Goal: Task Accomplishment & Management: Manage account settings

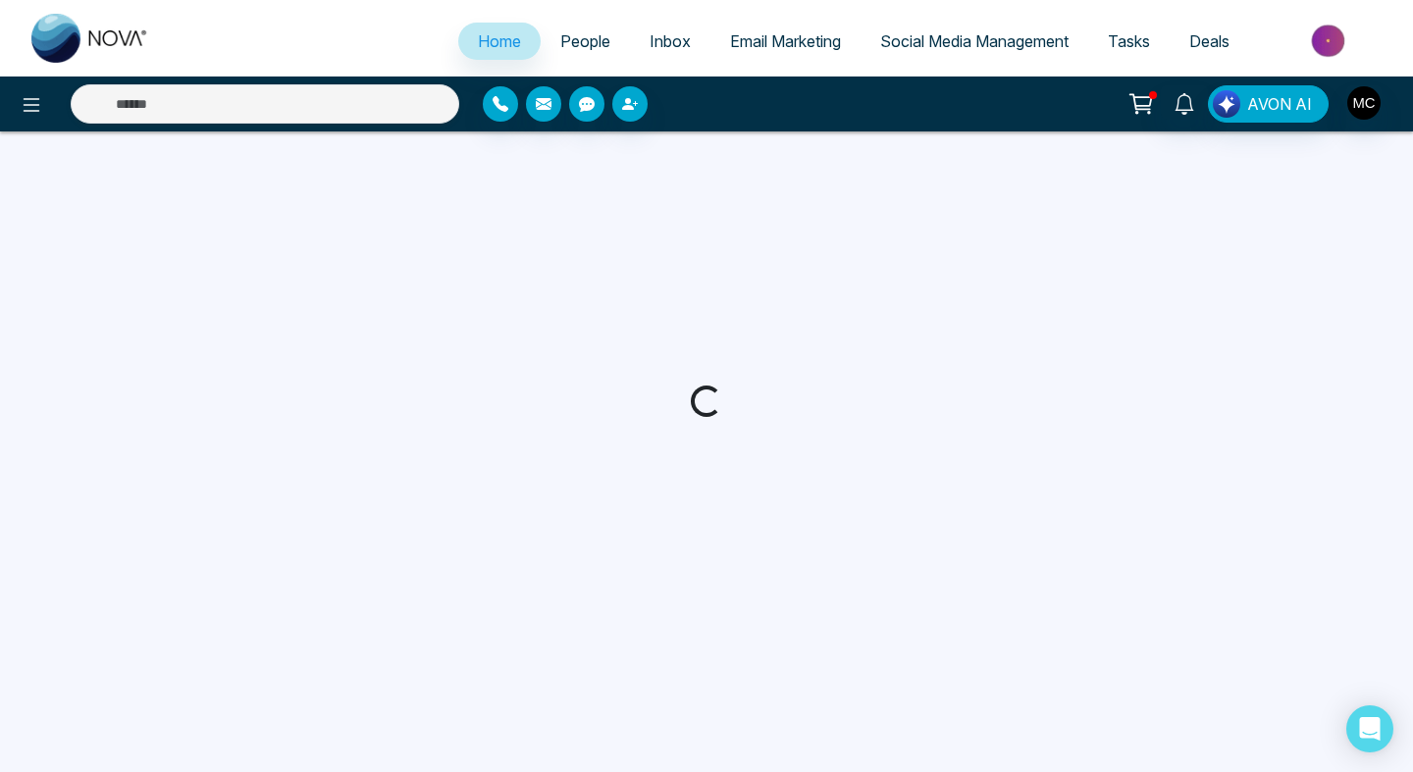
select select "*"
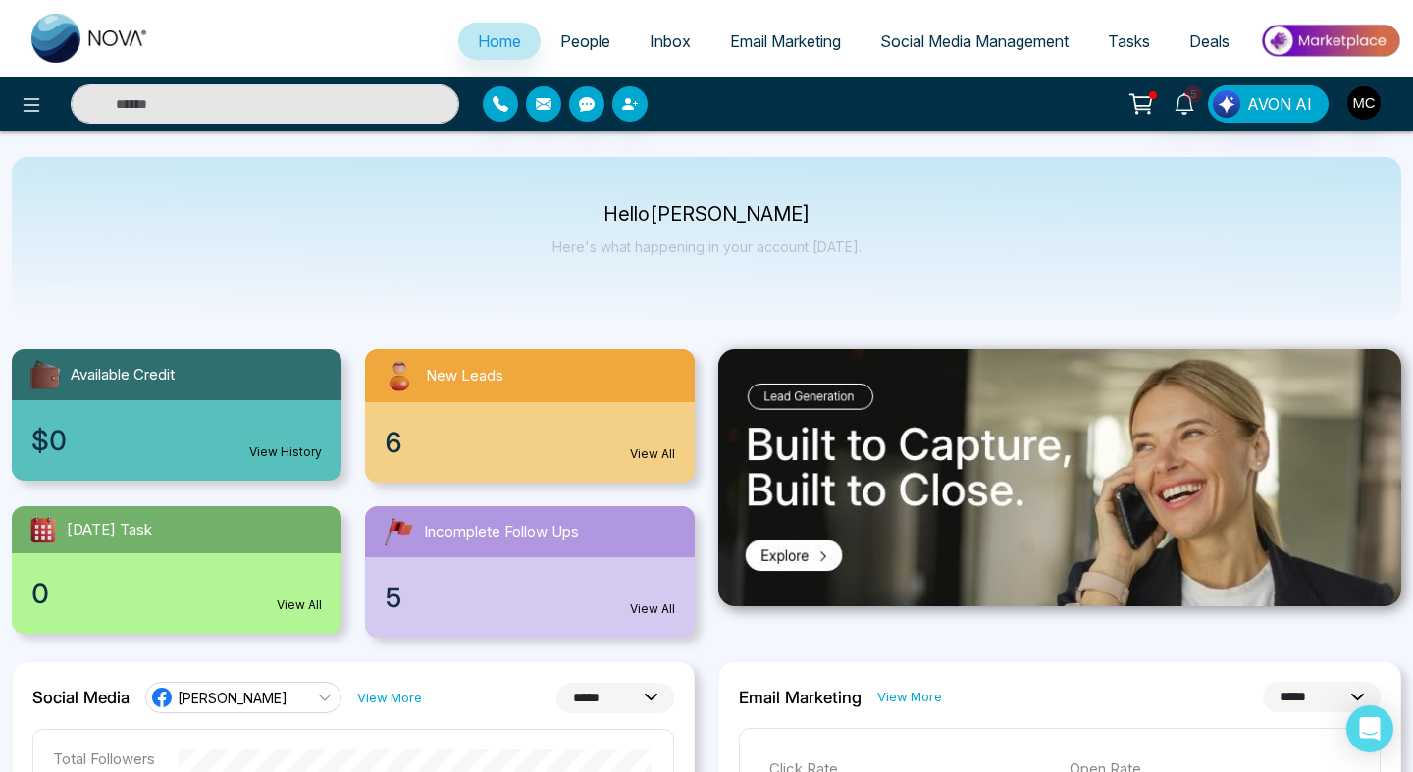
click at [488, 461] on div "6 View All" at bounding box center [530, 442] width 330 height 80
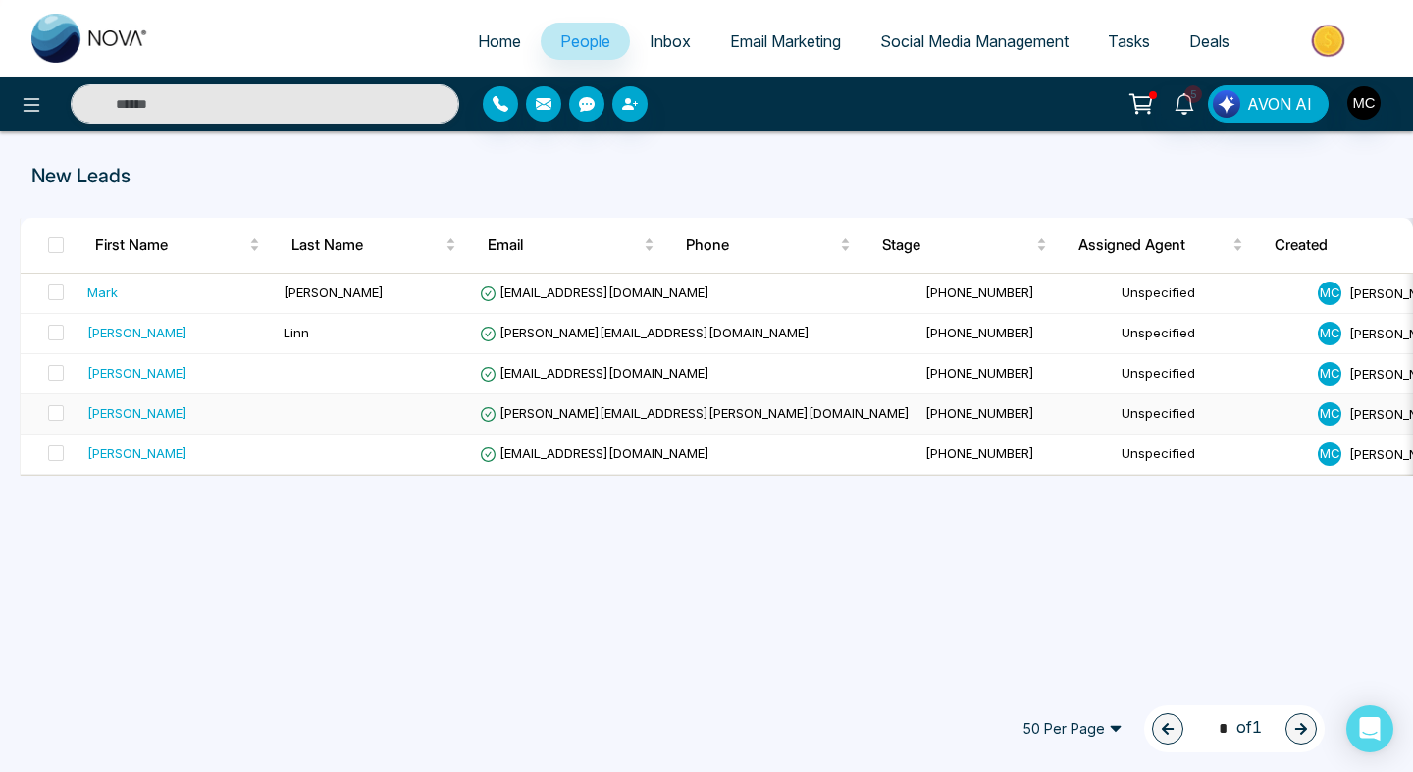
click at [241, 418] on div "[PERSON_NAME]" at bounding box center [177, 413] width 181 height 20
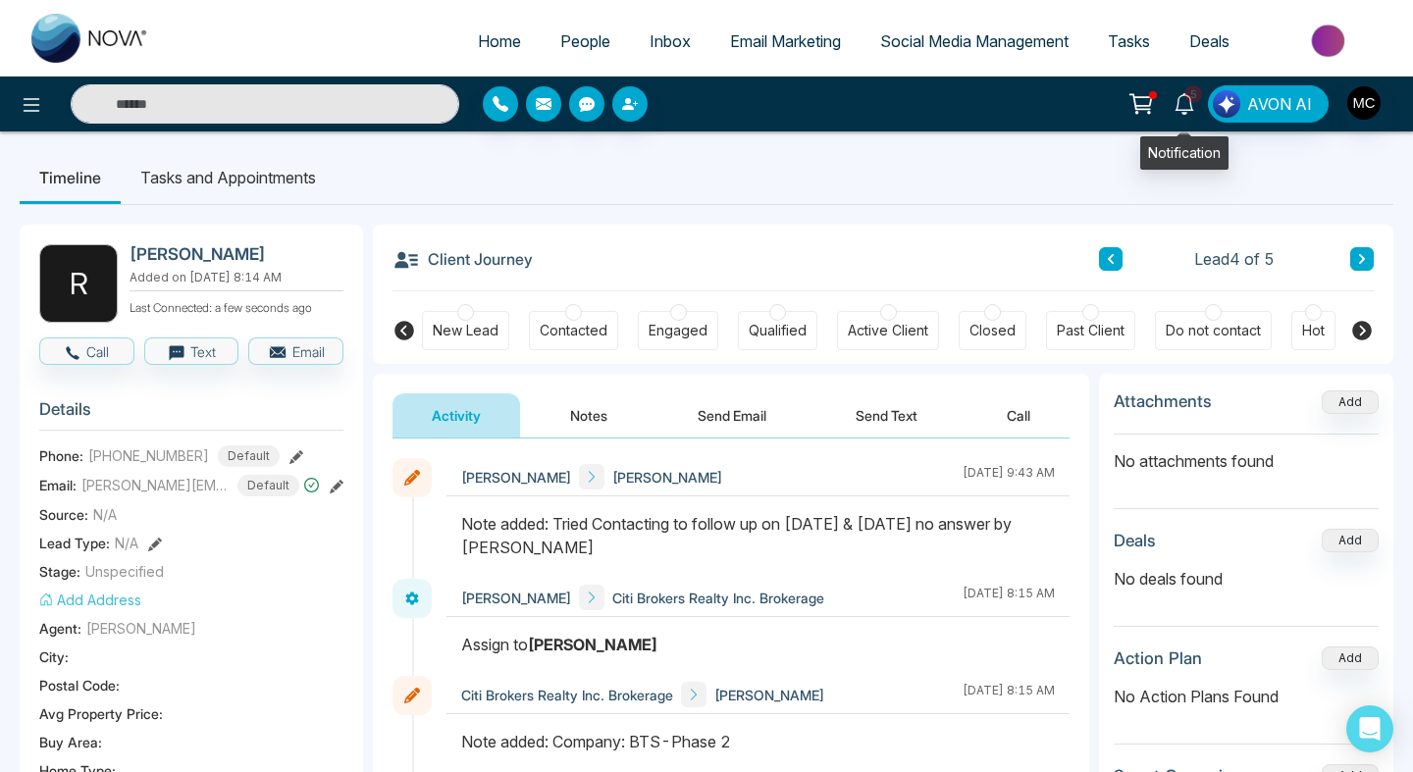
click at [1185, 102] on icon at bounding box center [1184, 104] width 22 height 22
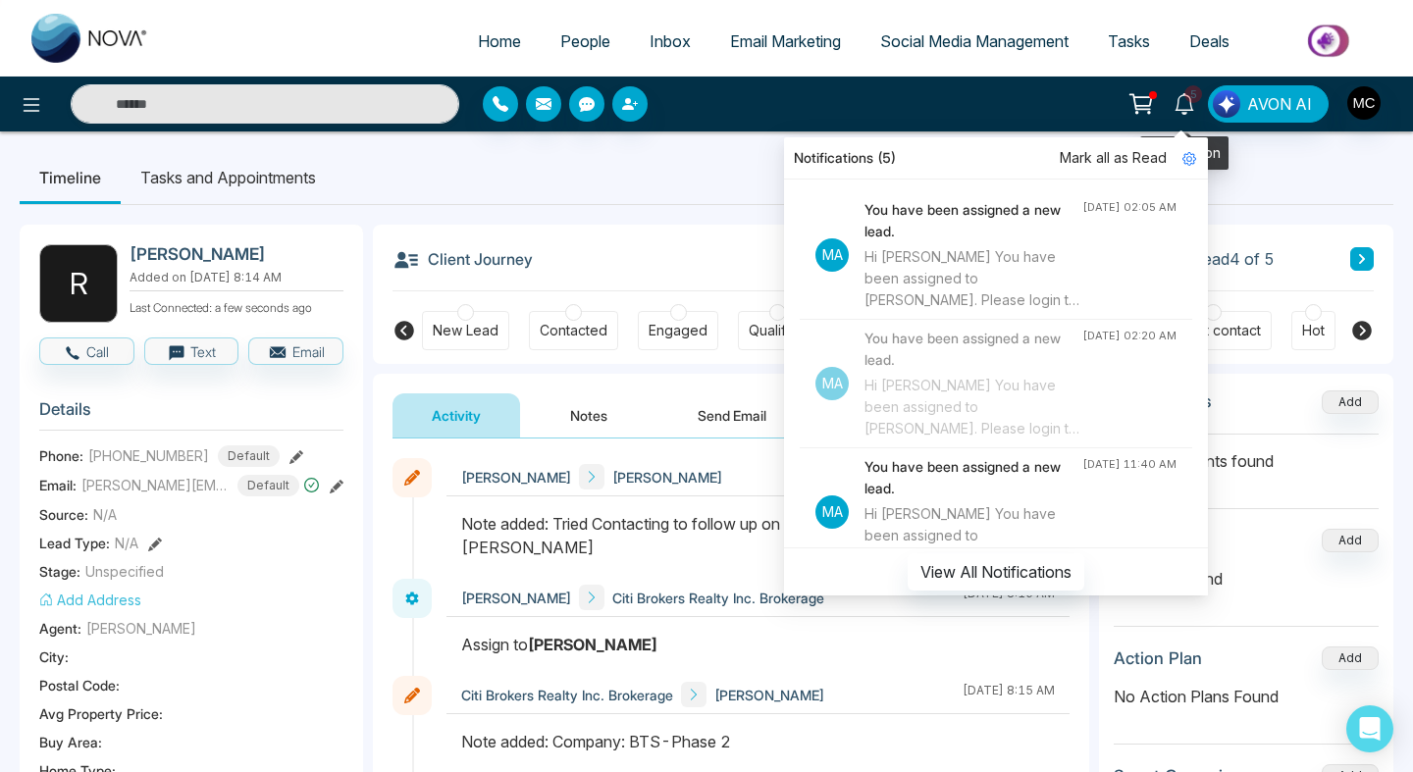
click at [1187, 99] on span "5" at bounding box center [1193, 94] width 18 height 18
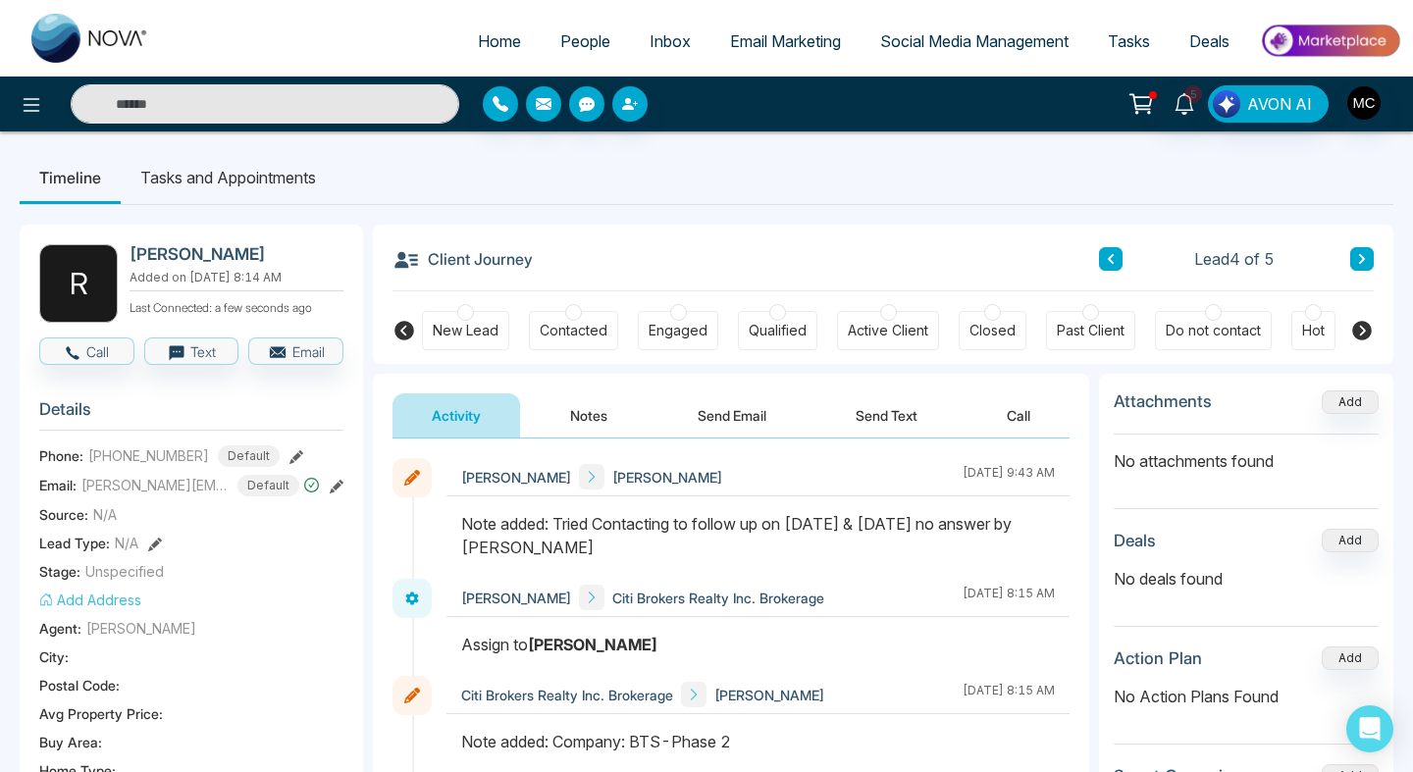
click at [559, 60] on li "People" at bounding box center [585, 43] width 89 height 40
click at [567, 40] on span "People" at bounding box center [585, 41] width 50 height 20
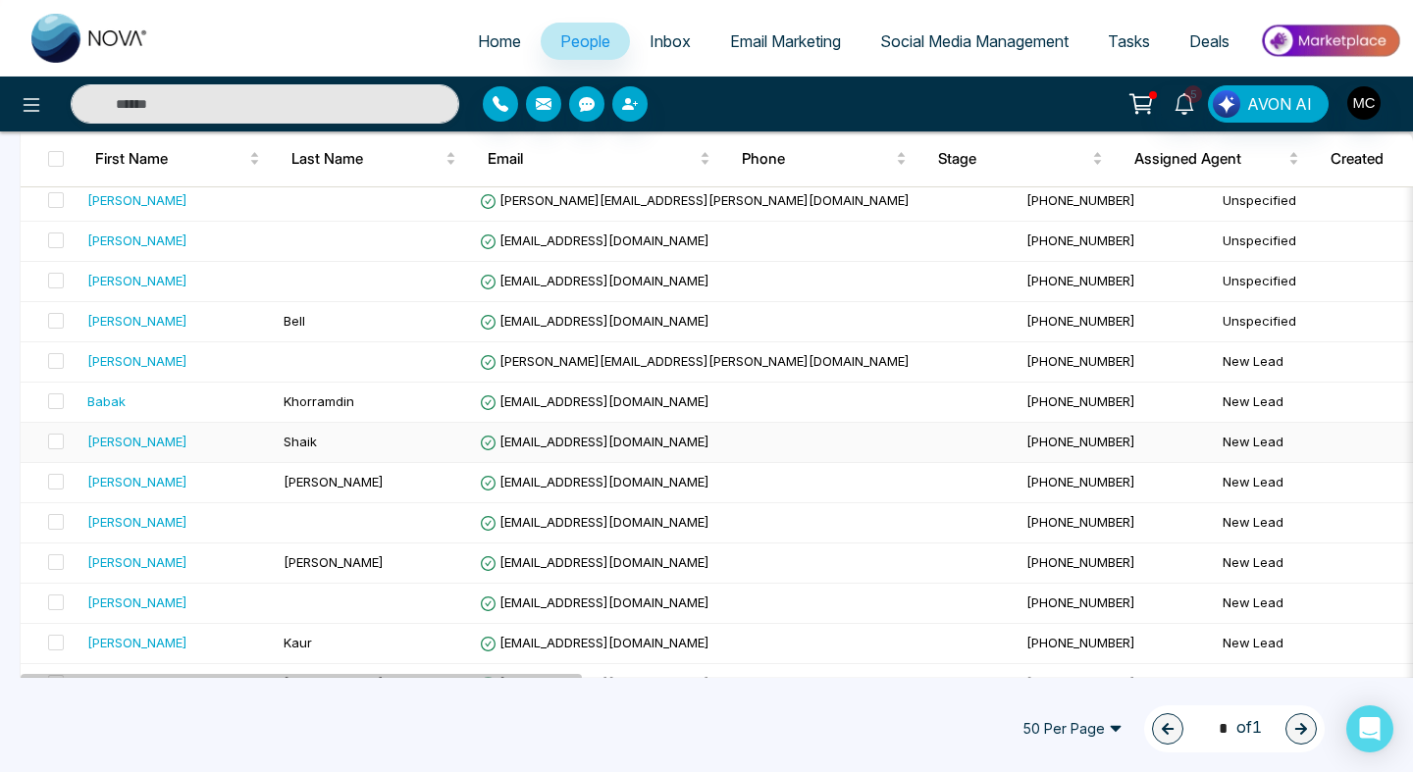
scroll to position [331, 0]
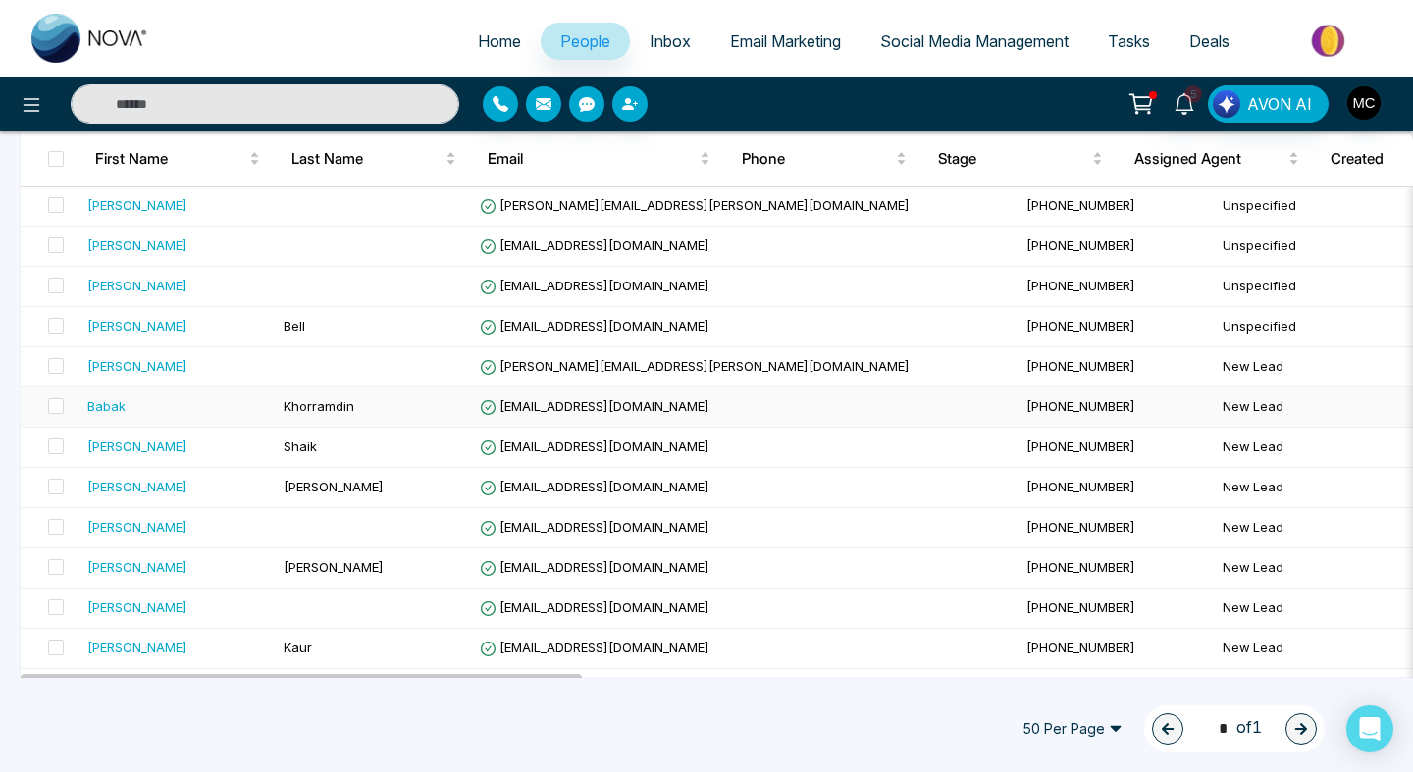
click at [260, 406] on div "Babak" at bounding box center [177, 406] width 181 height 20
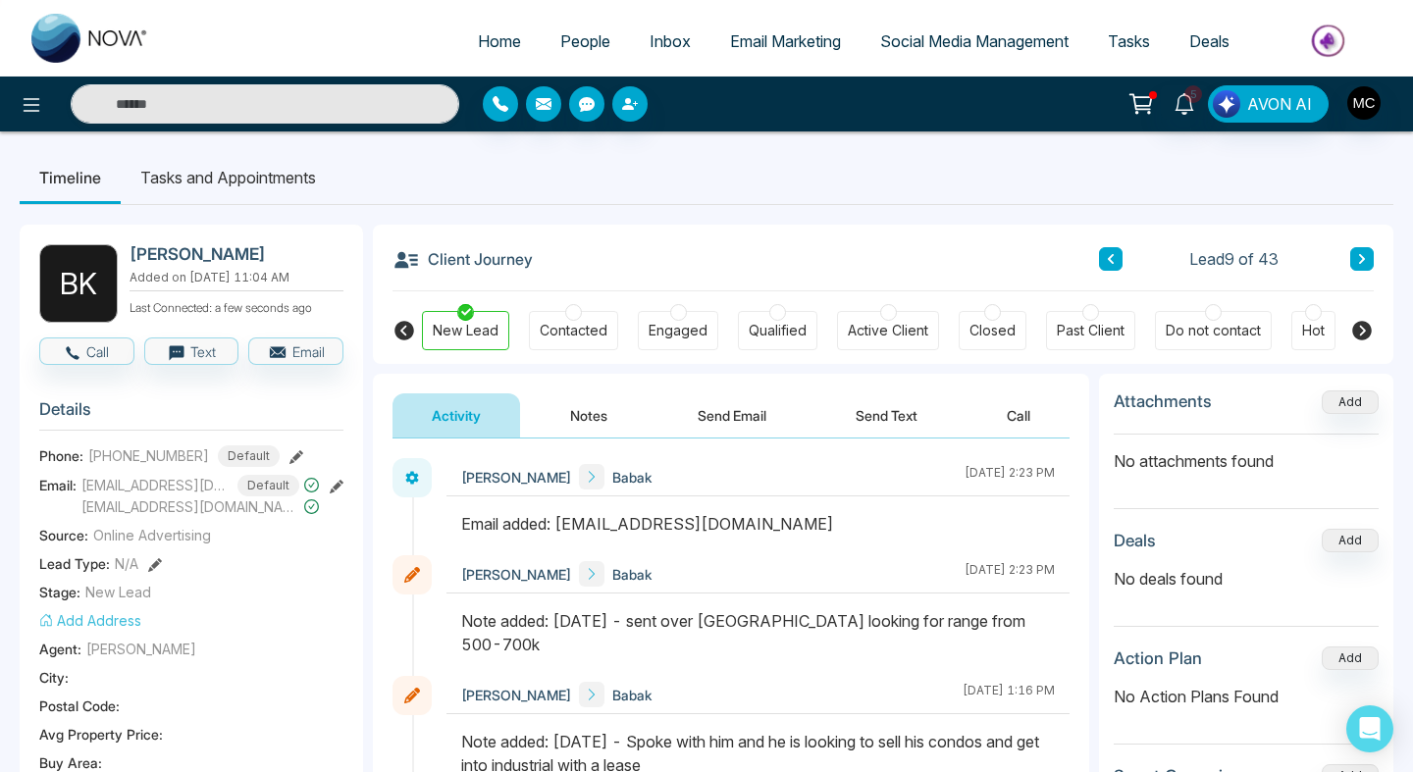
click at [612, 420] on button "Notes" at bounding box center [589, 415] width 116 height 44
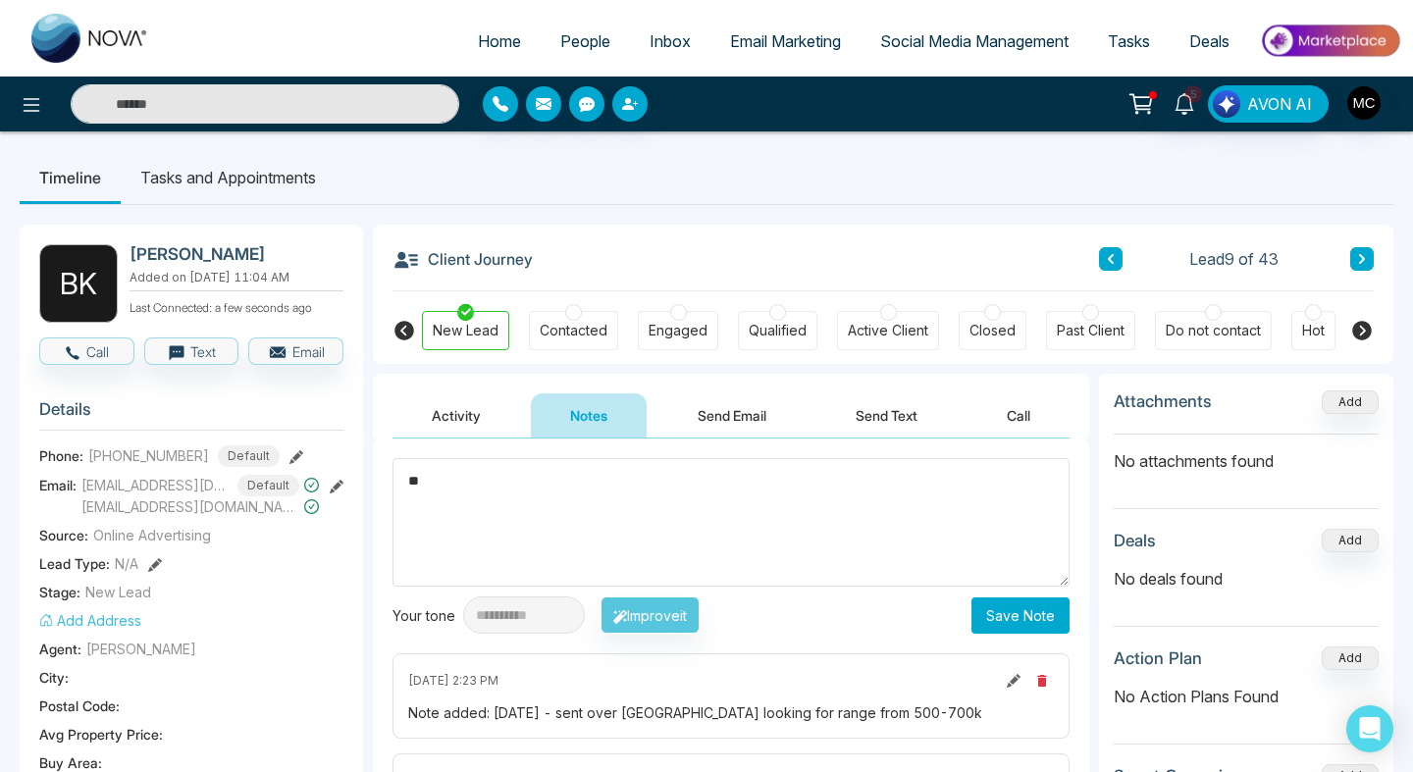
type textarea "*"
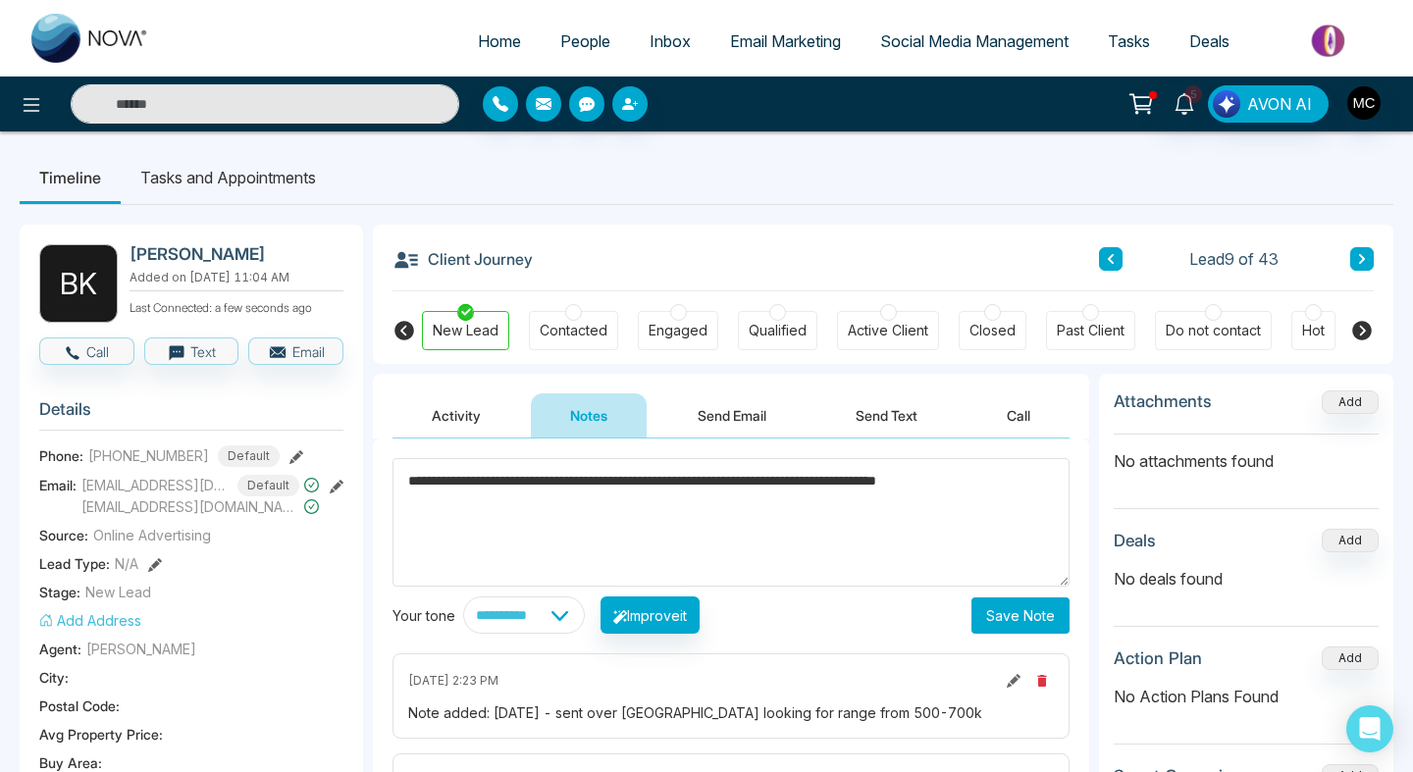
click at [404, 483] on textarea "**********" at bounding box center [730, 522] width 677 height 129
type textarea "**********"
click at [1017, 609] on button "Save Note" at bounding box center [1020, 615] width 98 height 36
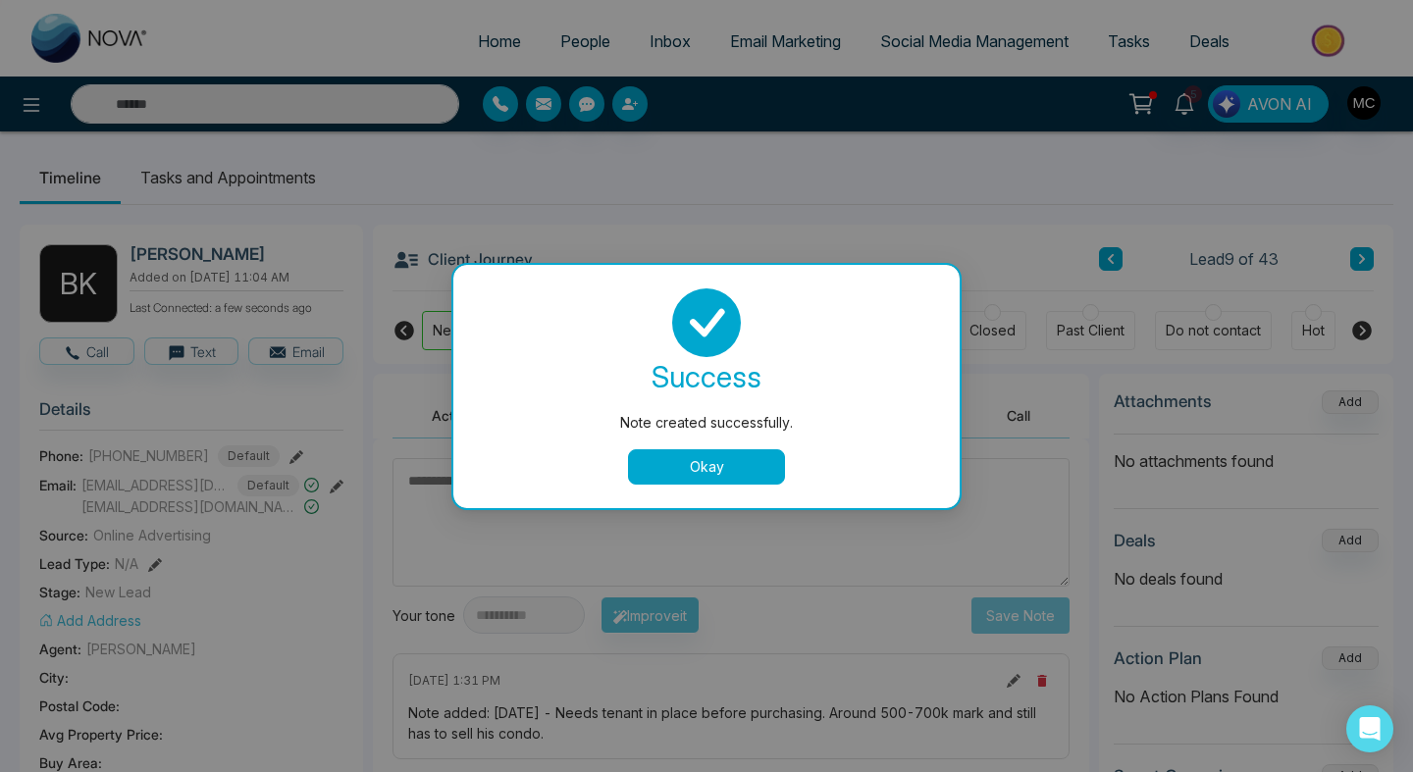
click at [711, 462] on button "Okay" at bounding box center [706, 466] width 157 height 35
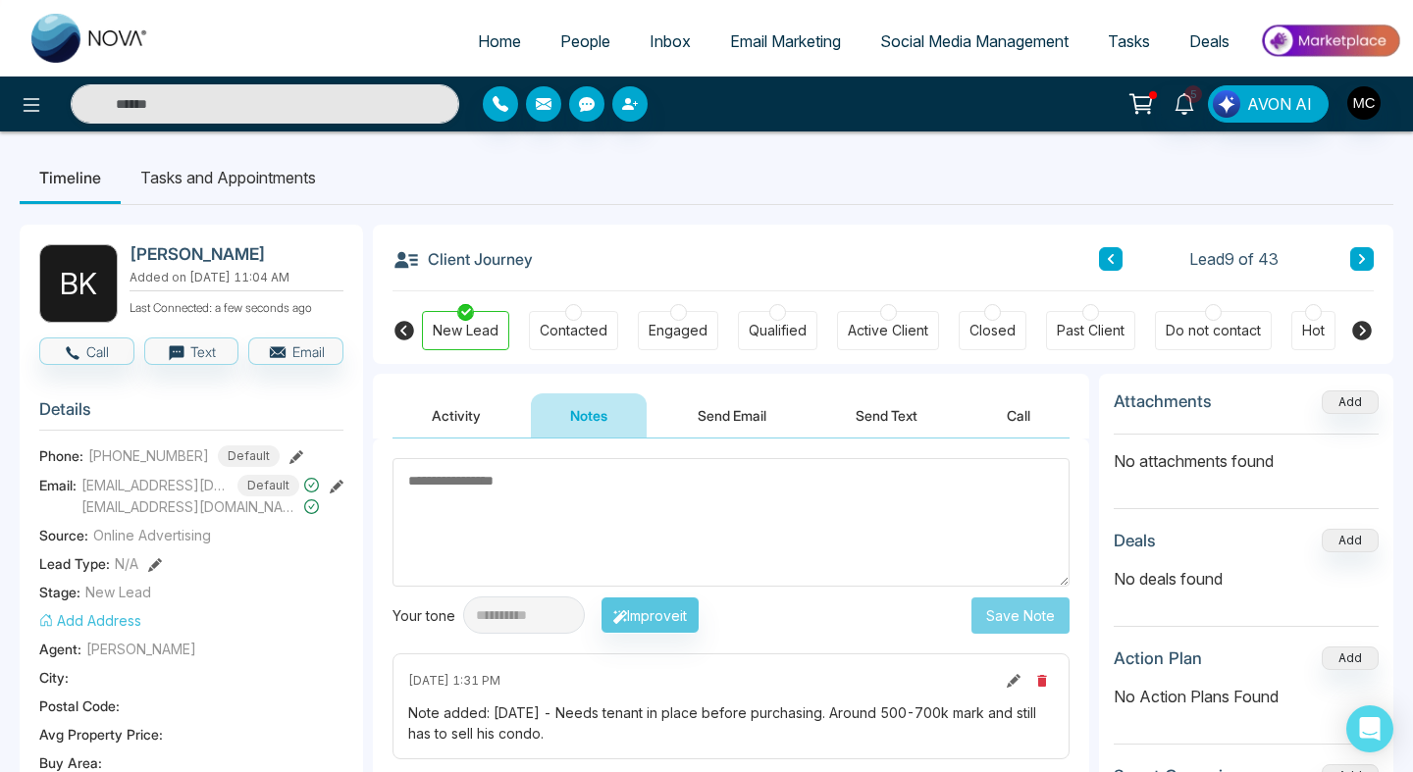
click at [560, 48] on span "People" at bounding box center [585, 41] width 50 height 20
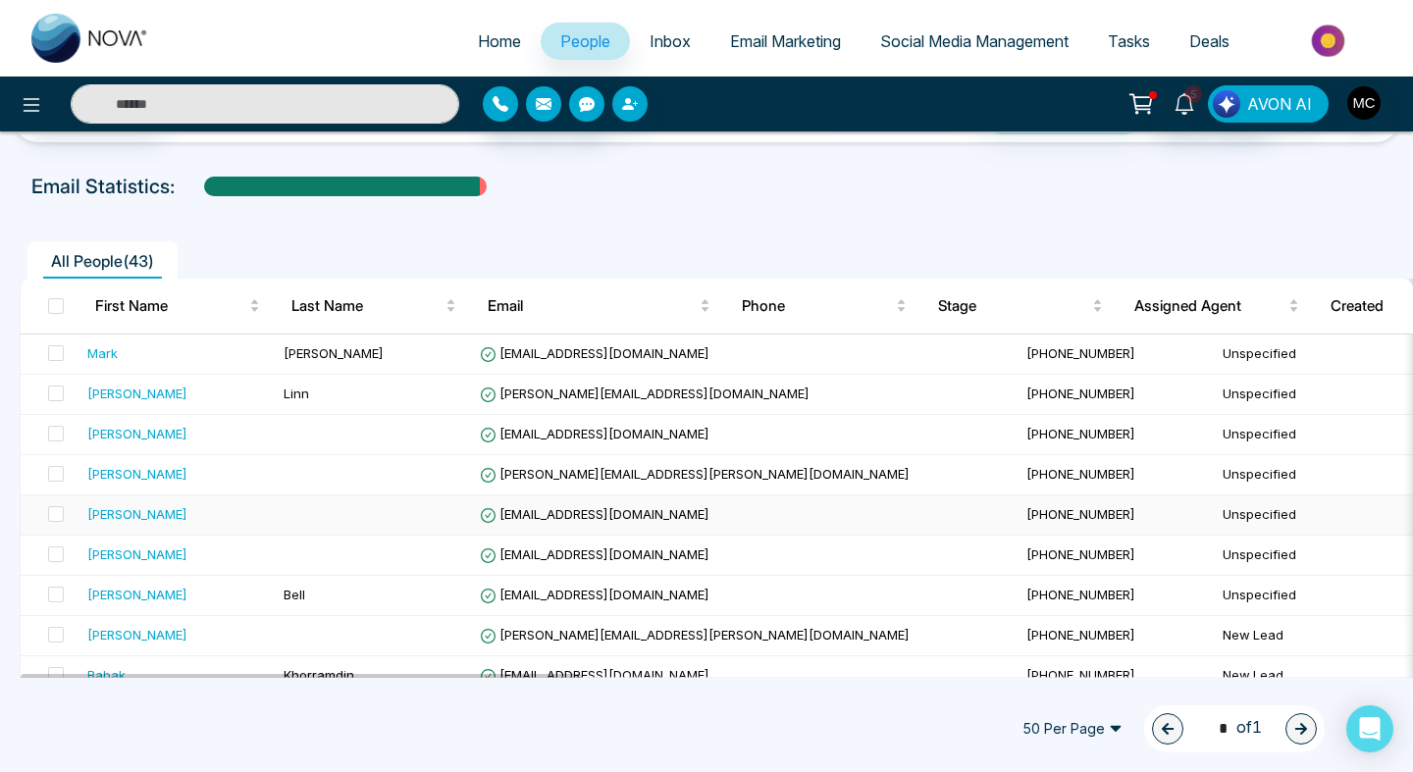
scroll to position [101, 0]
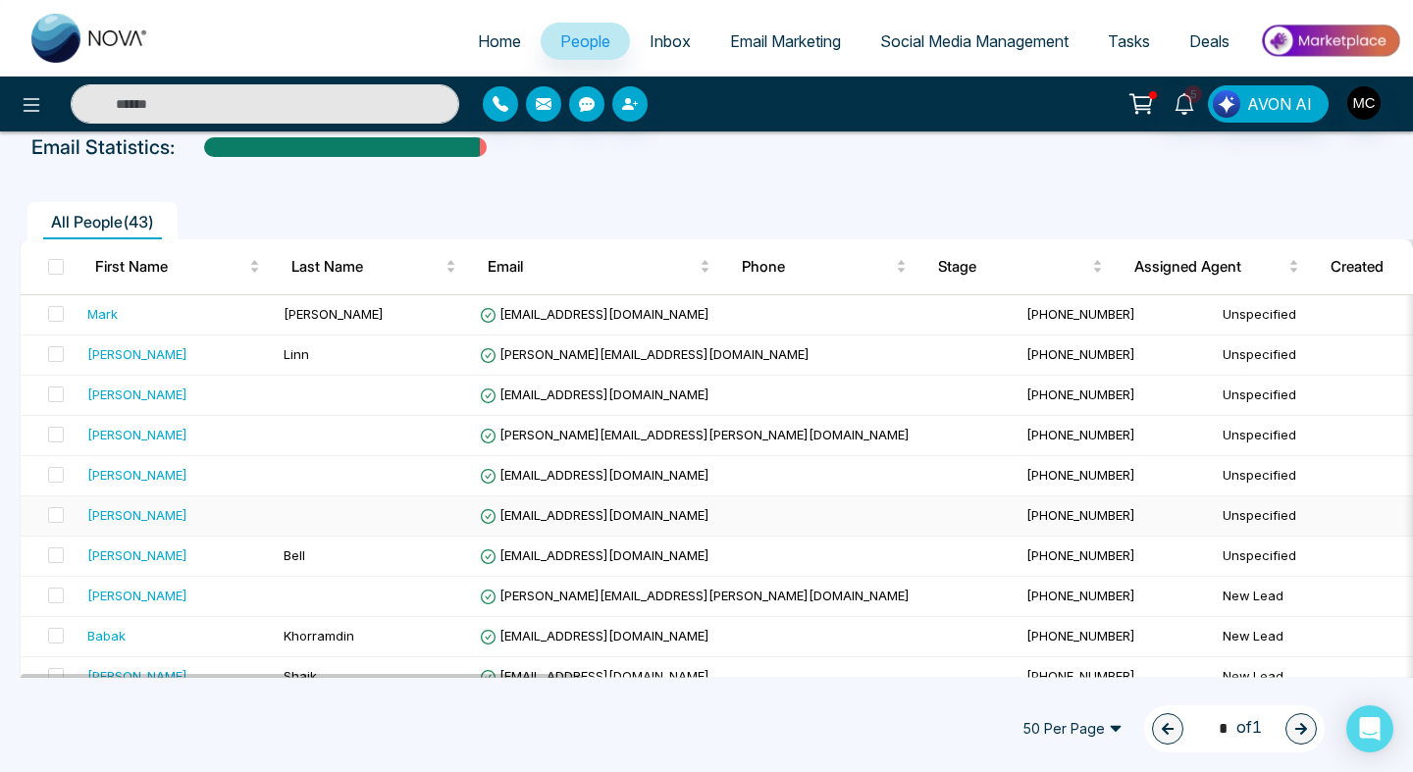
click at [168, 514] on div "[PERSON_NAME]" at bounding box center [177, 515] width 181 height 20
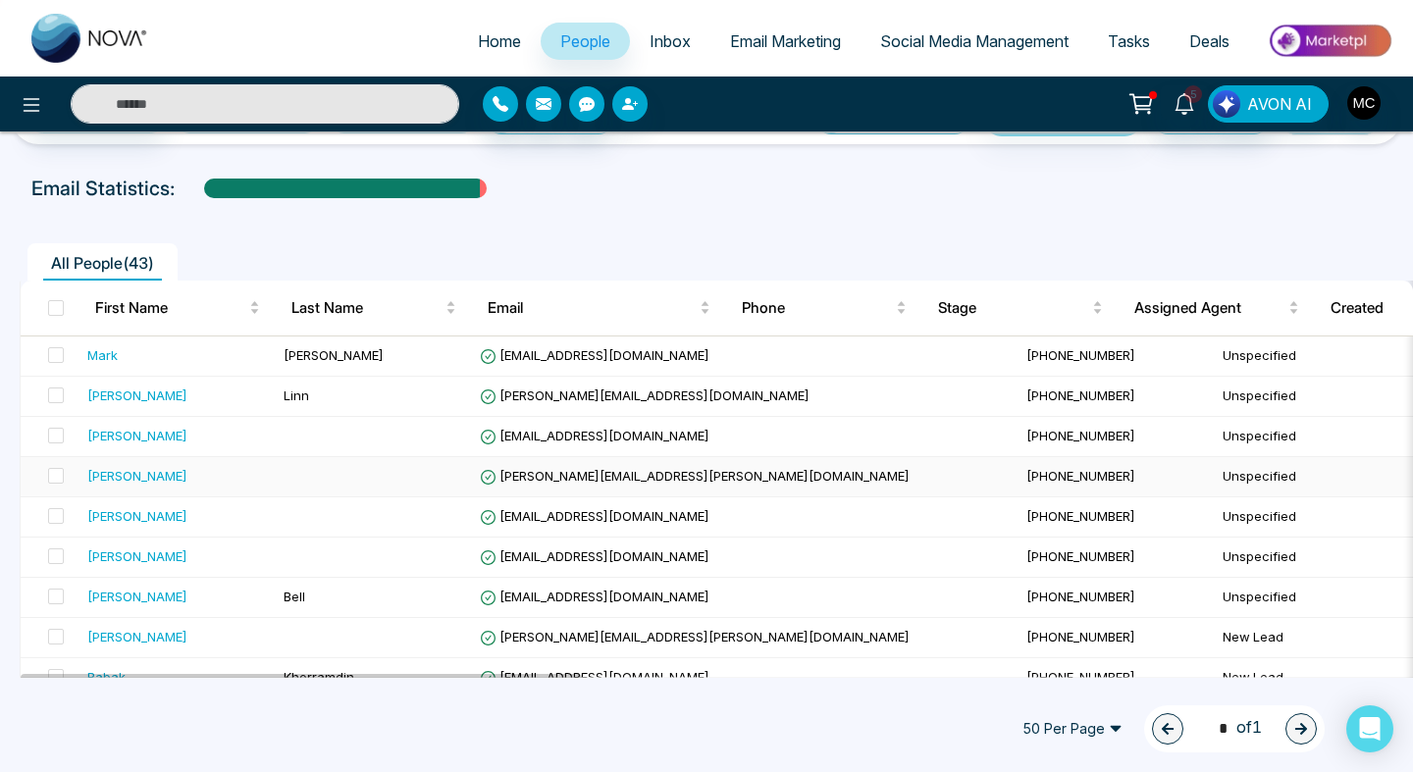
scroll to position [96, 0]
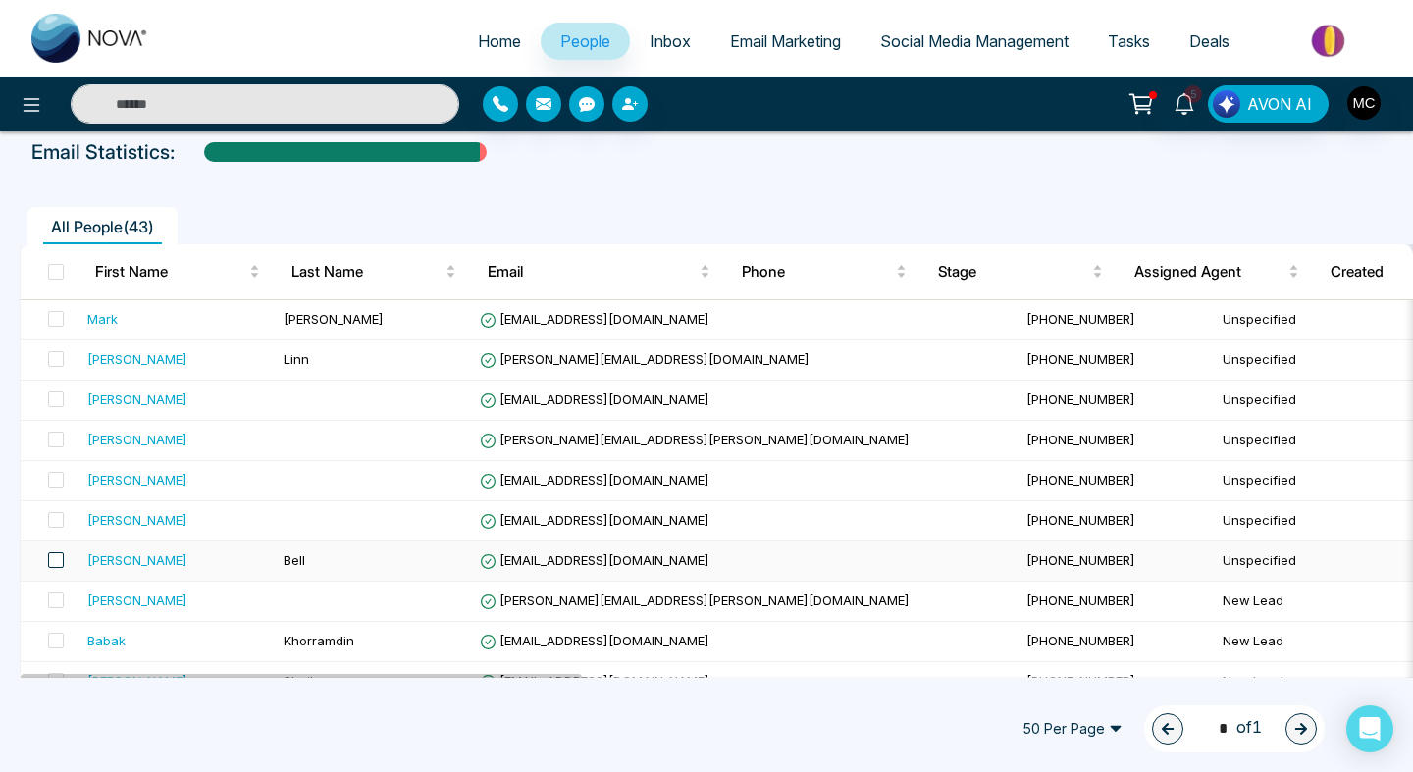
click at [55, 559] on span at bounding box center [56, 560] width 16 height 16
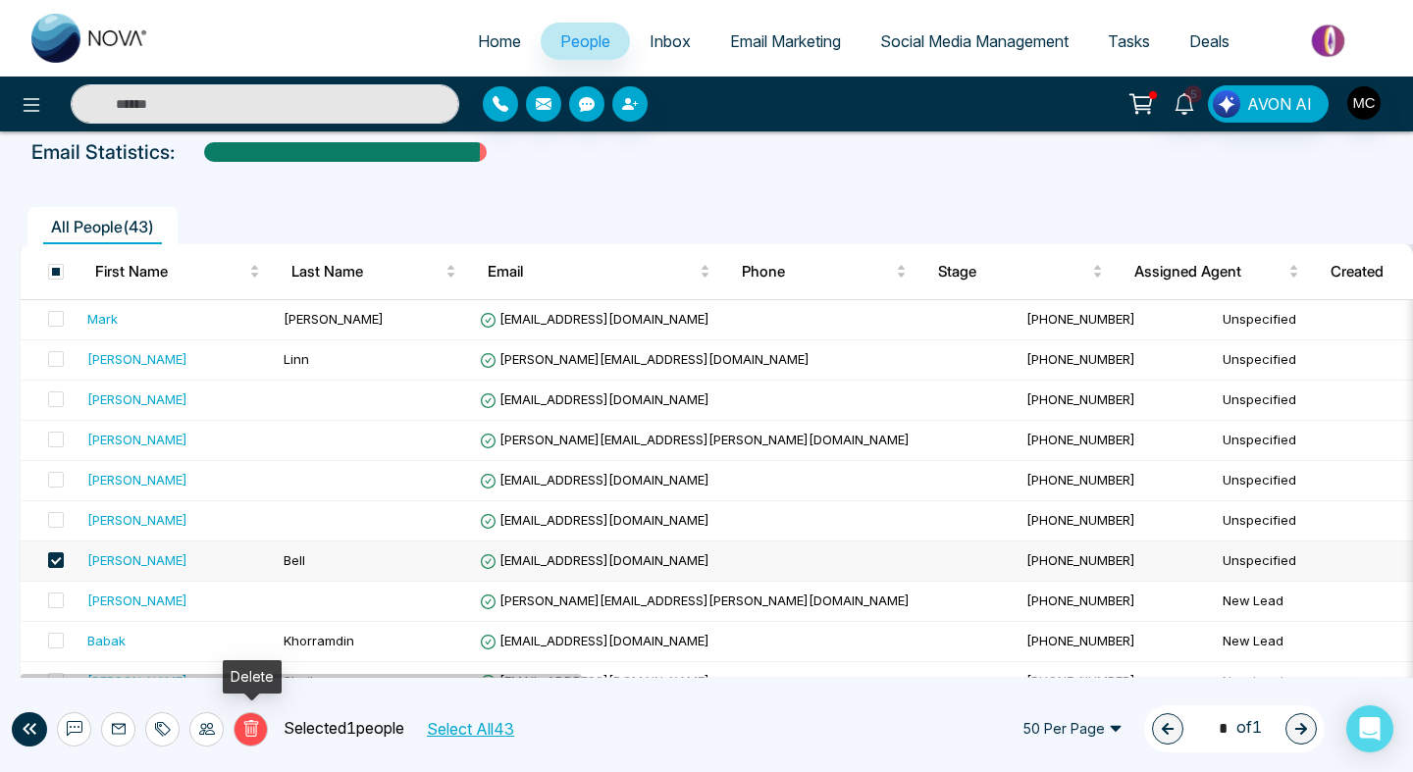
click at [243, 724] on icon at bounding box center [251, 729] width 18 height 18
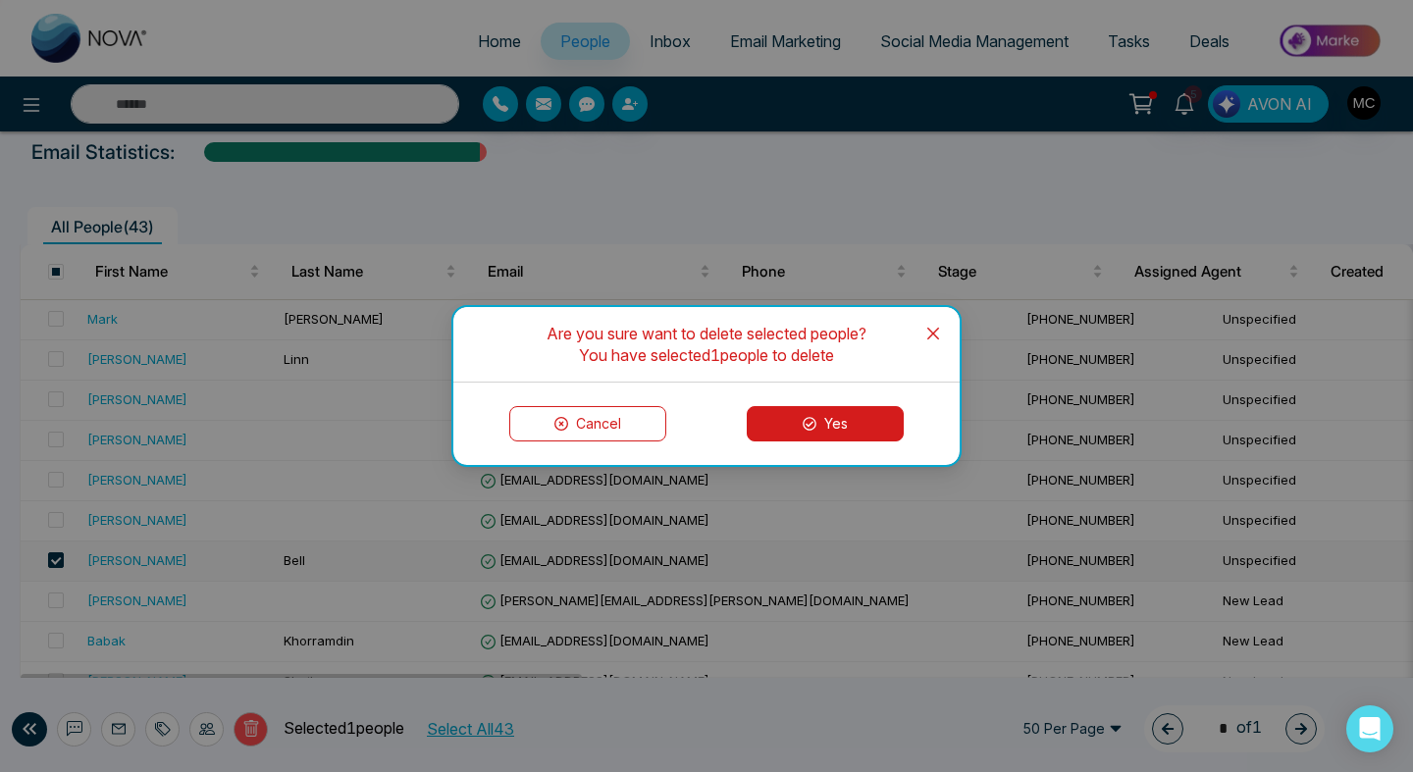
click at [809, 428] on icon at bounding box center [809, 424] width 14 height 14
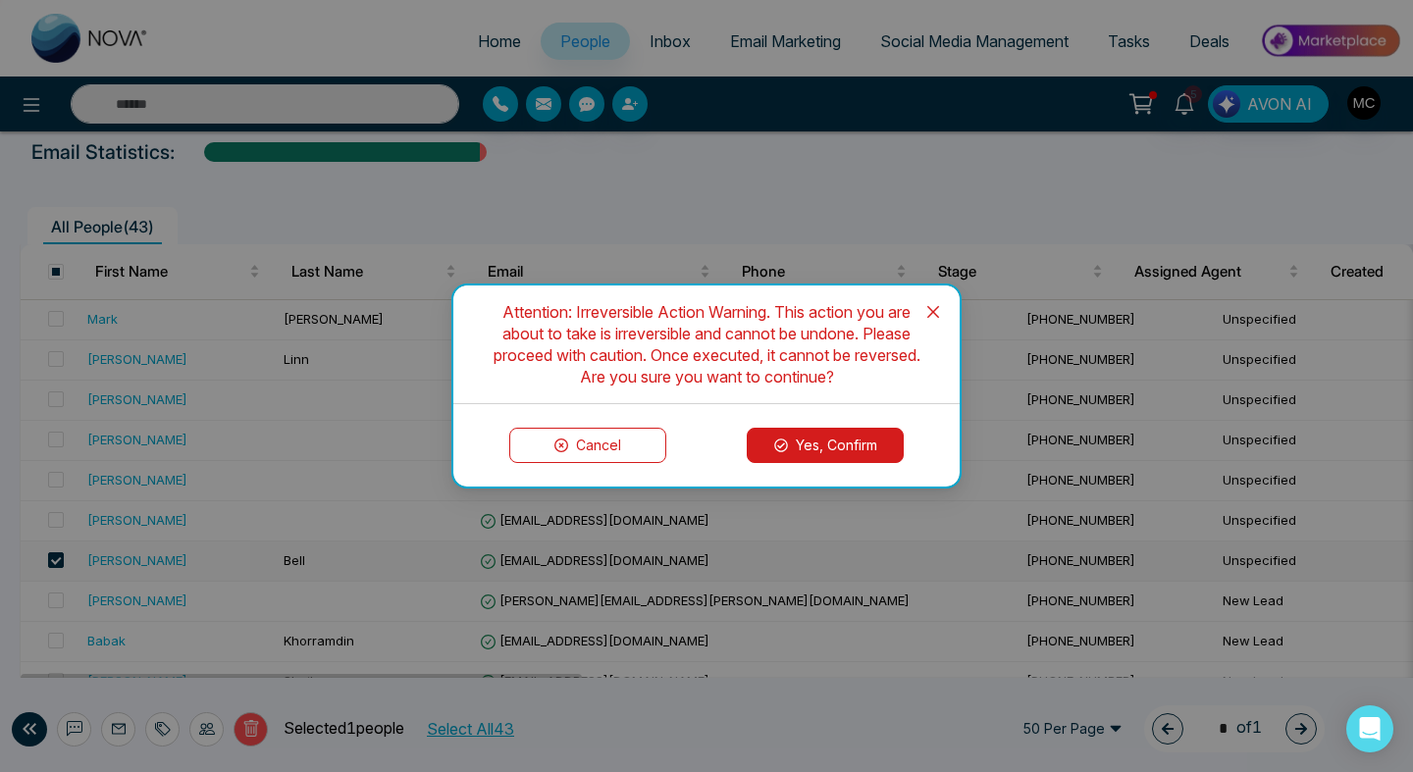
click at [810, 456] on button "Yes, Confirm" at bounding box center [825, 445] width 157 height 35
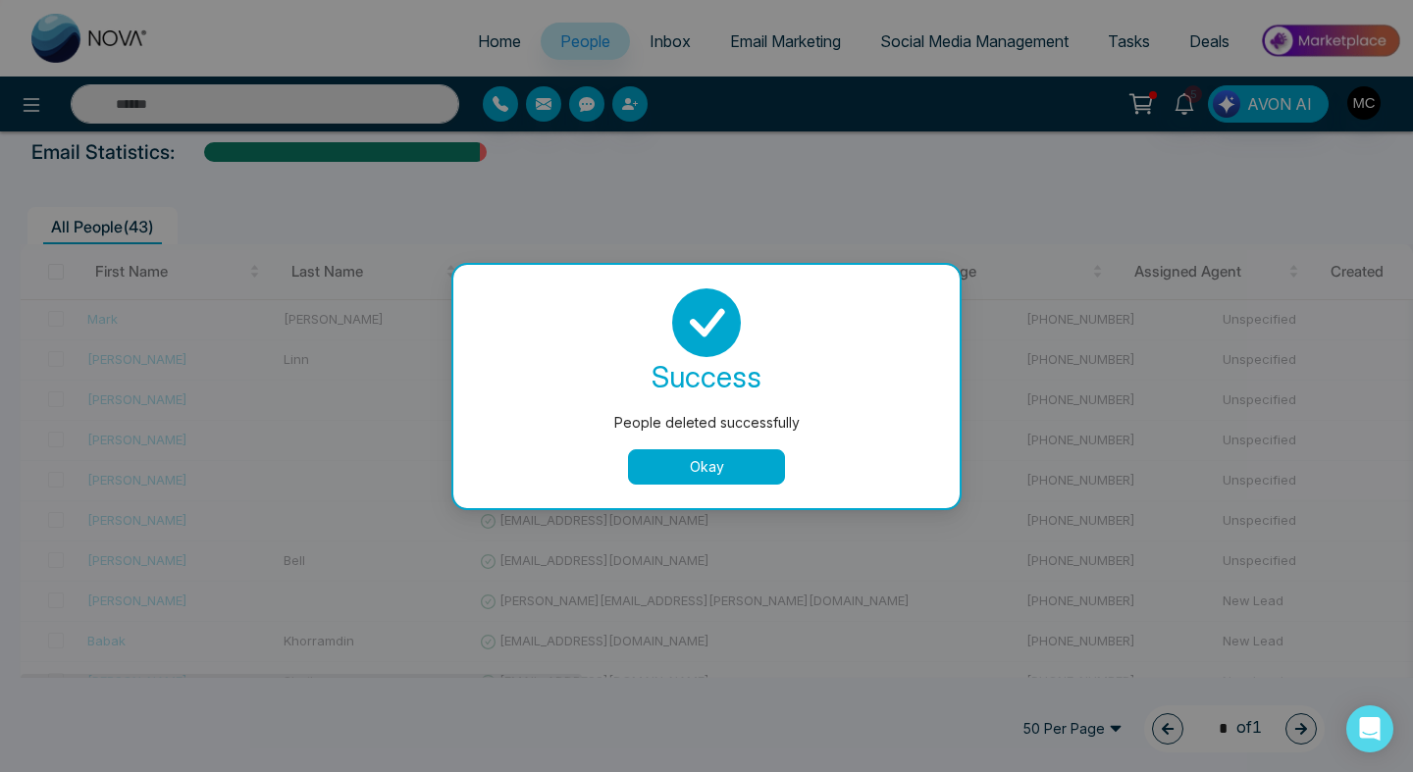
click at [683, 468] on button "Okay" at bounding box center [706, 466] width 157 height 35
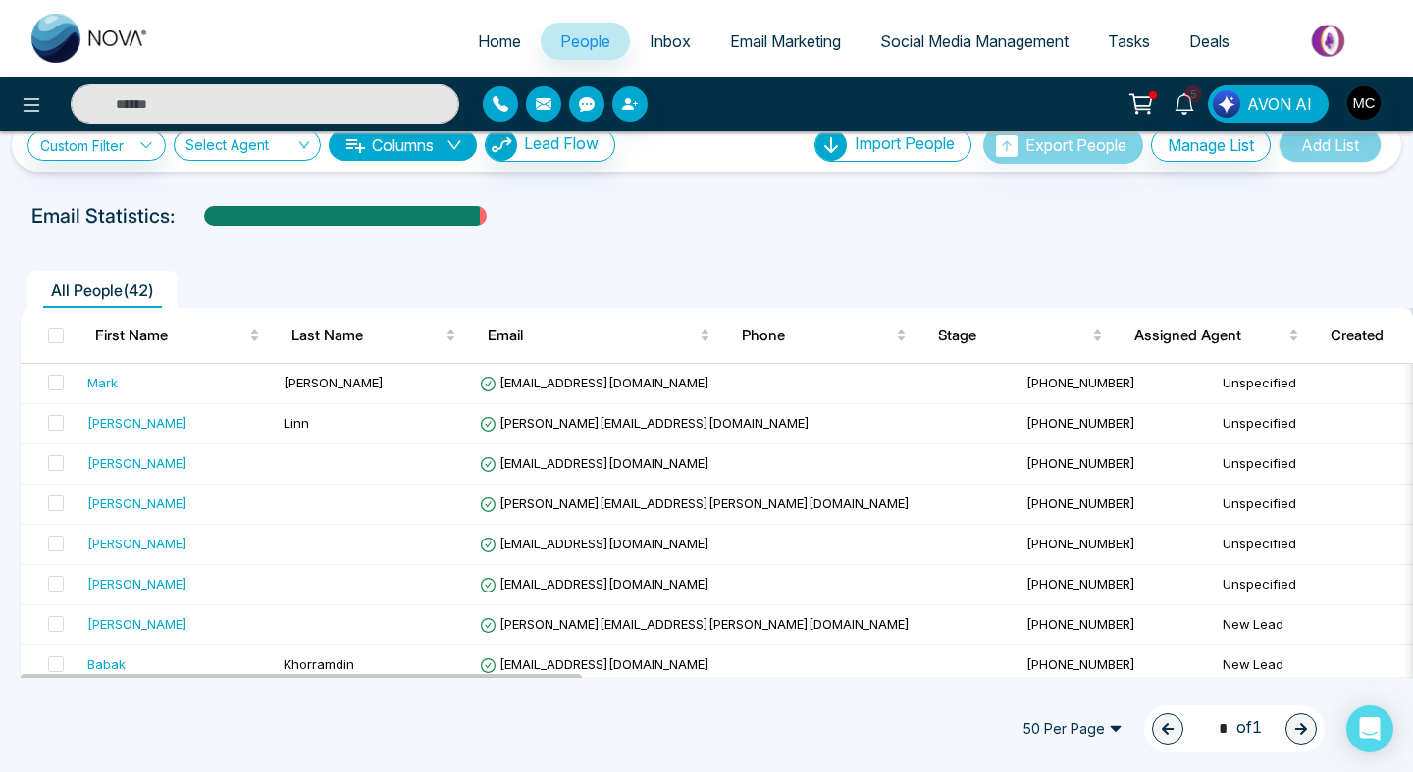
scroll to position [0, 0]
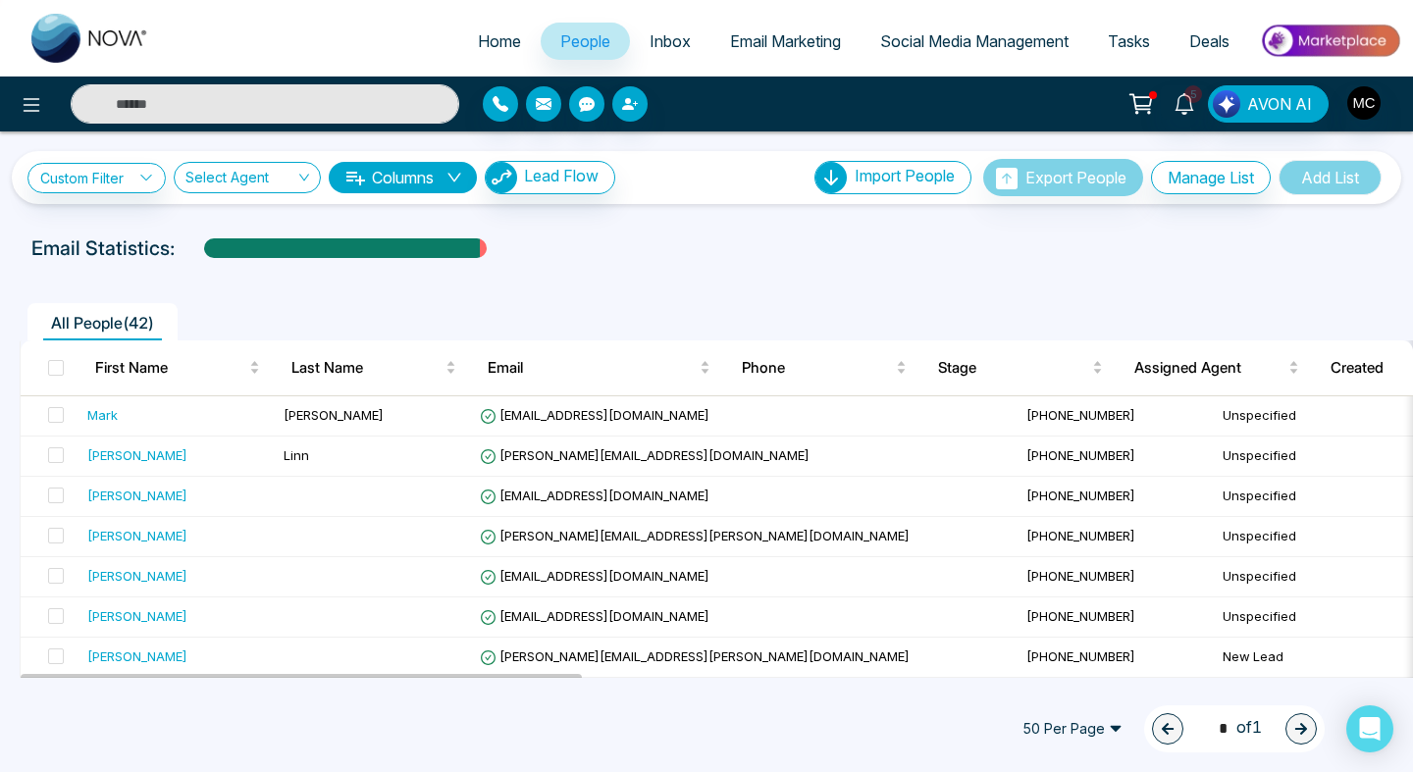
click at [264, 93] on input "text" at bounding box center [265, 103] width 388 height 39
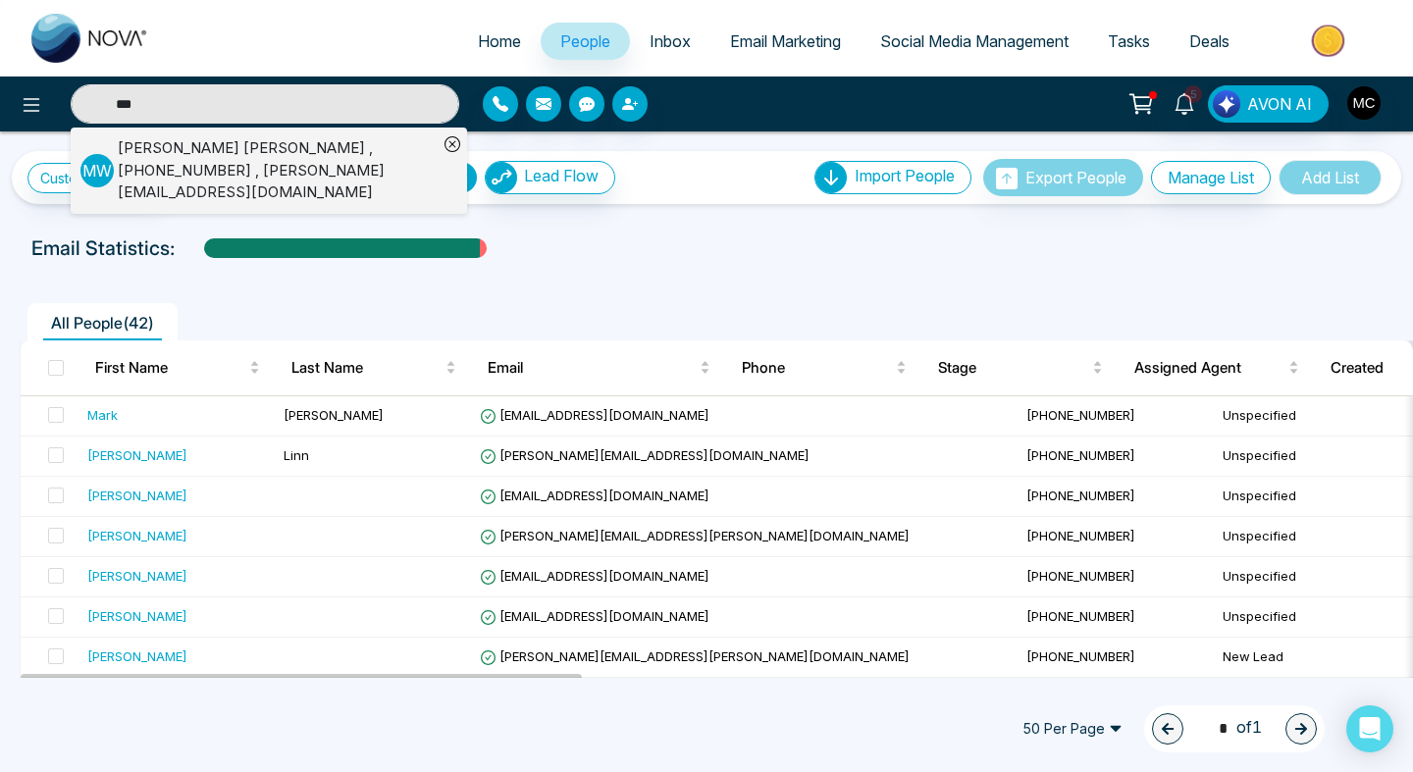
type input "***"
click at [150, 167] on div "[PERSON_NAME] , [PHONE_NUMBER] , [PERSON_NAME][EMAIL_ADDRESS][DOMAIN_NAME]" at bounding box center [278, 170] width 320 height 67
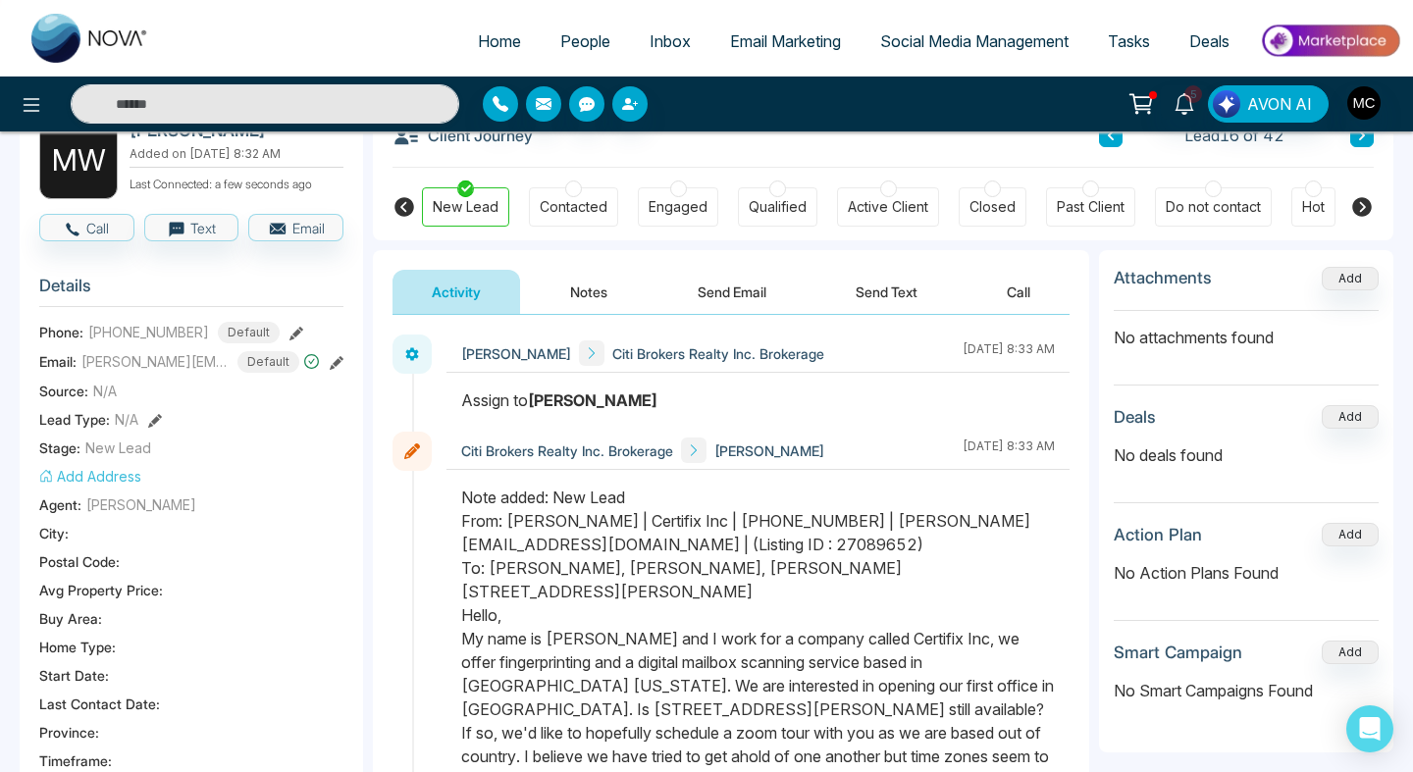
scroll to position [122, 0]
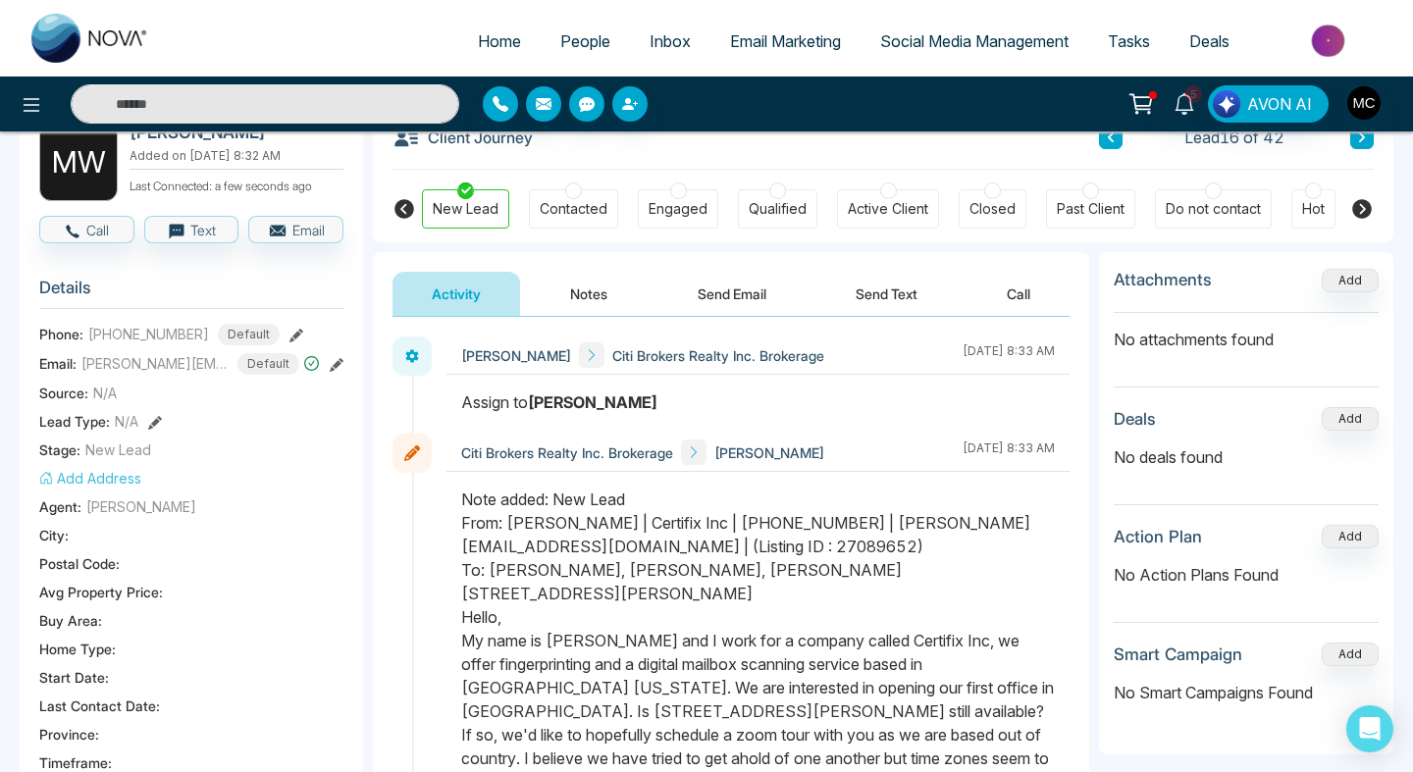
click at [595, 295] on button "Notes" at bounding box center [589, 294] width 116 height 44
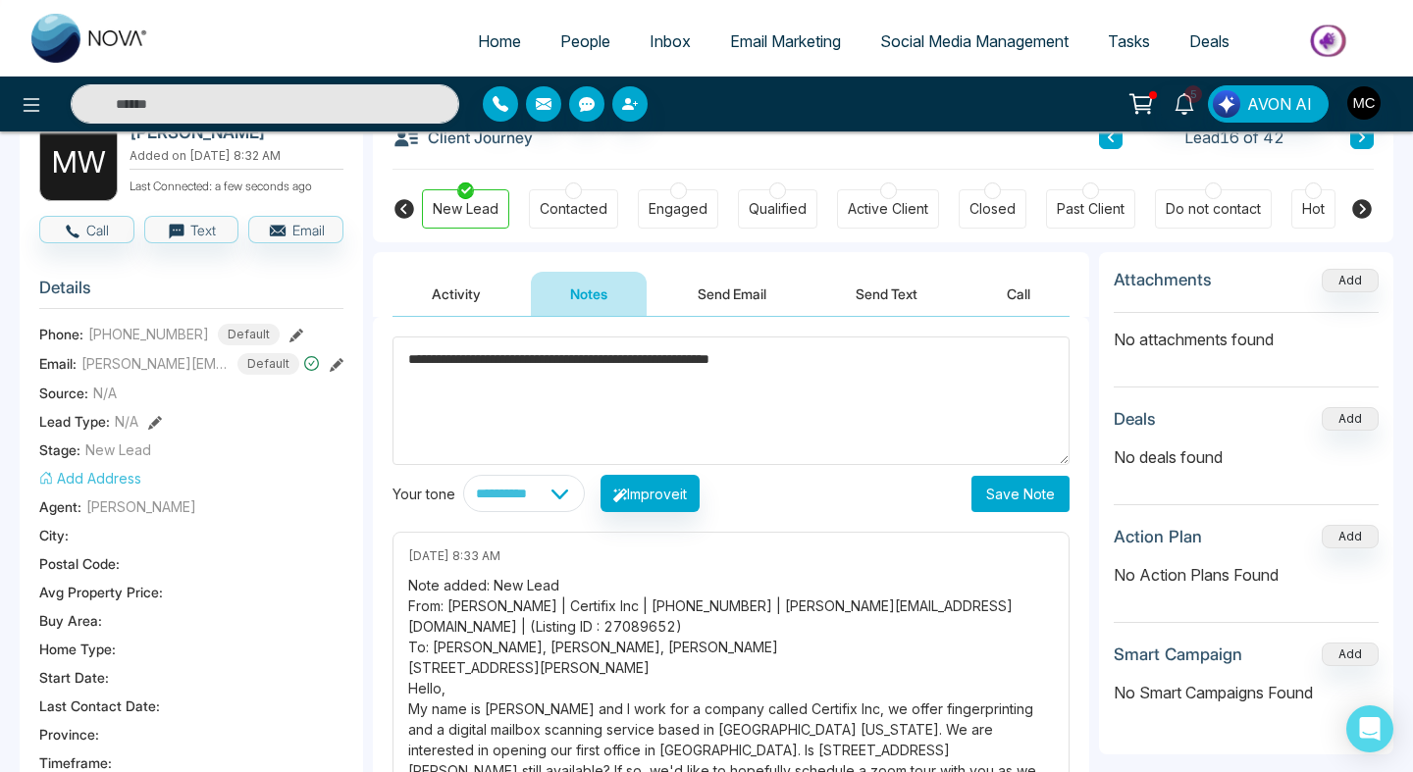
type textarea "**********"
click at [1014, 491] on button "Save Note" at bounding box center [1020, 494] width 98 height 36
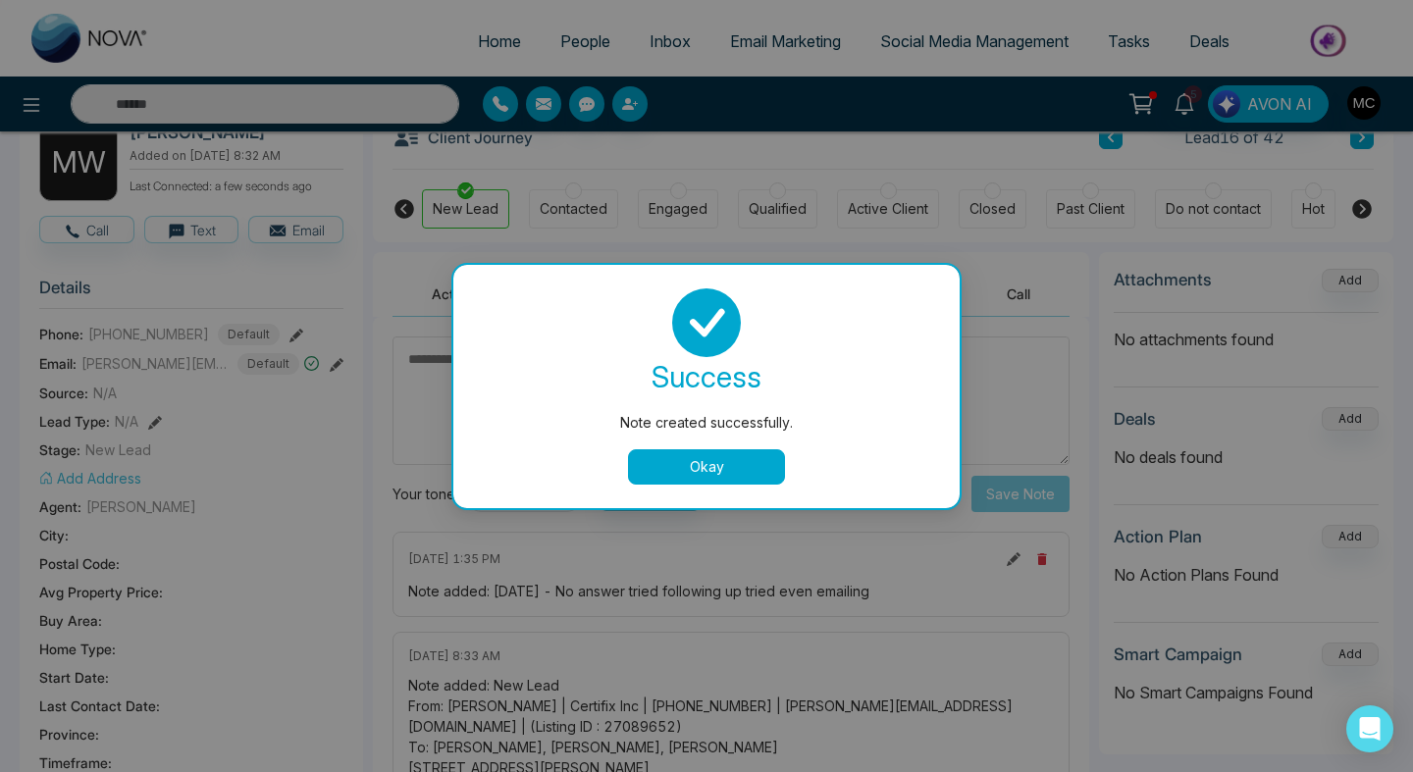
click at [696, 452] on button "Okay" at bounding box center [706, 466] width 157 height 35
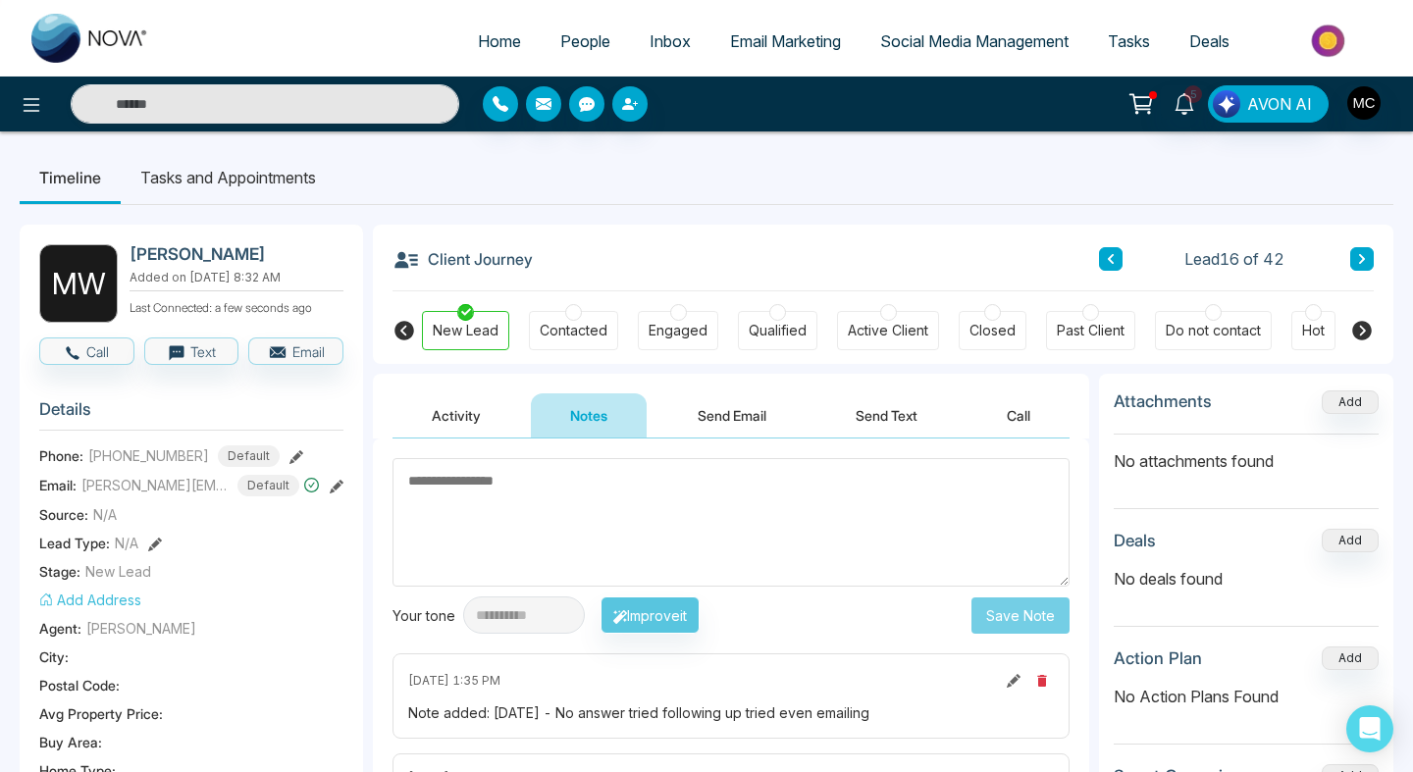
click at [584, 59] on link "People" at bounding box center [585, 41] width 89 height 37
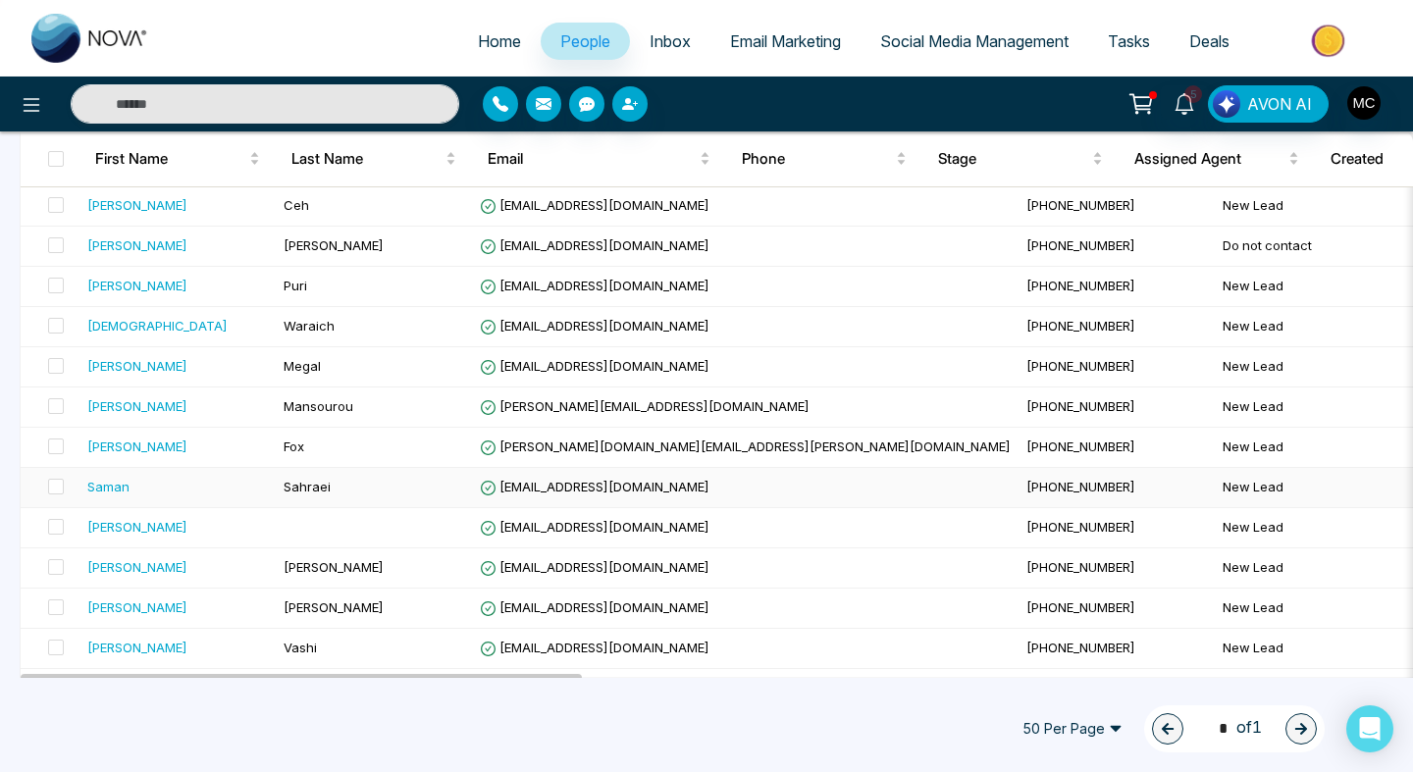
scroll to position [1288, 0]
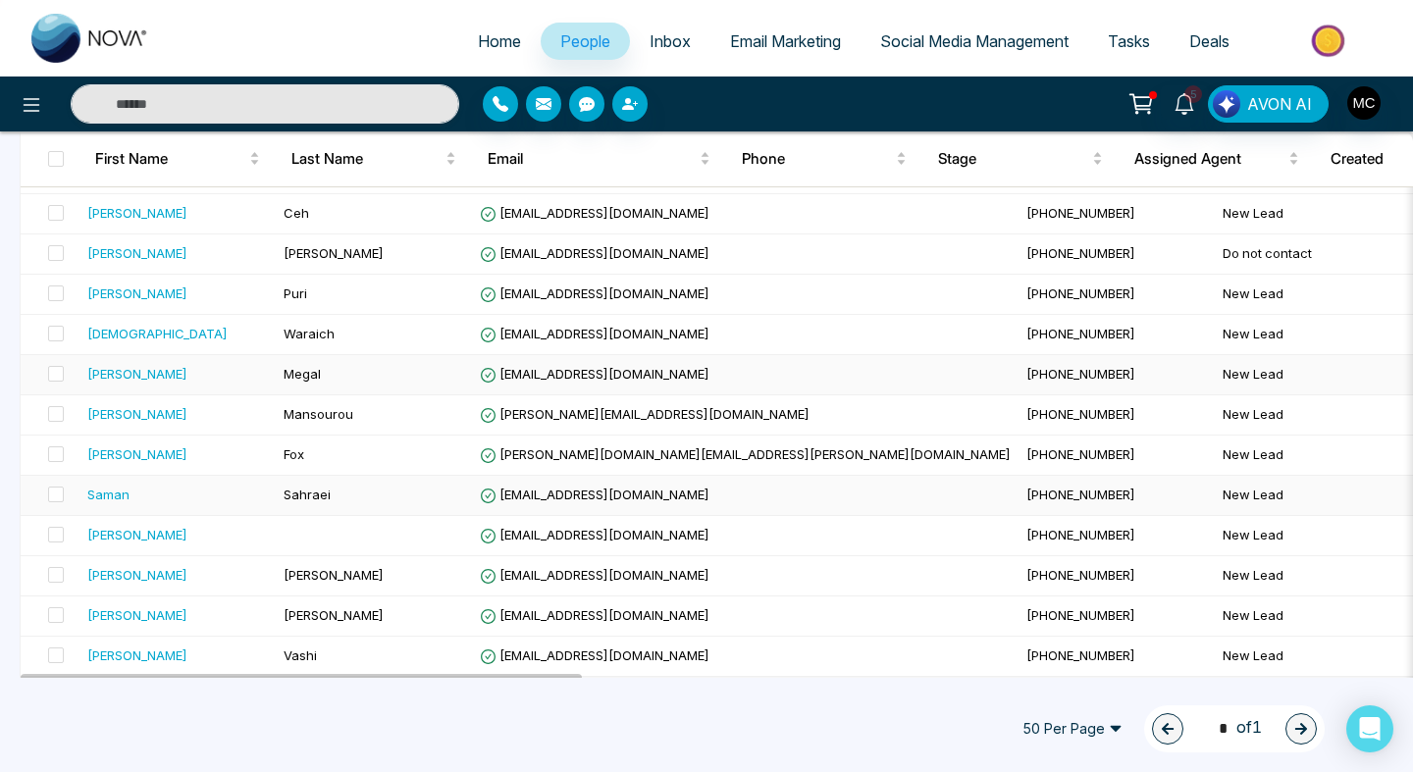
click at [1026, 377] on span "[PHONE_NUMBER]" at bounding box center [1080, 374] width 109 height 16
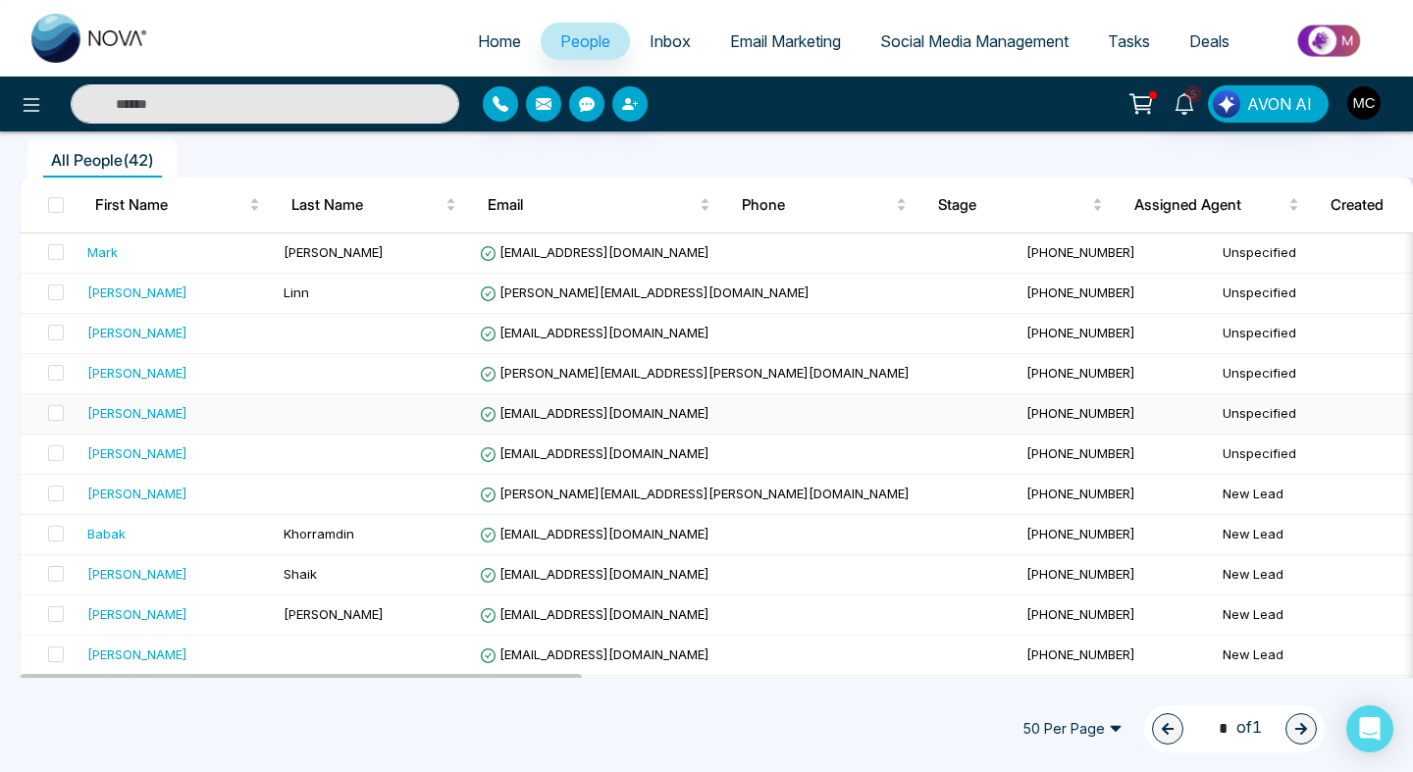
scroll to position [164, 0]
click at [437, 446] on td at bounding box center [374, 454] width 196 height 40
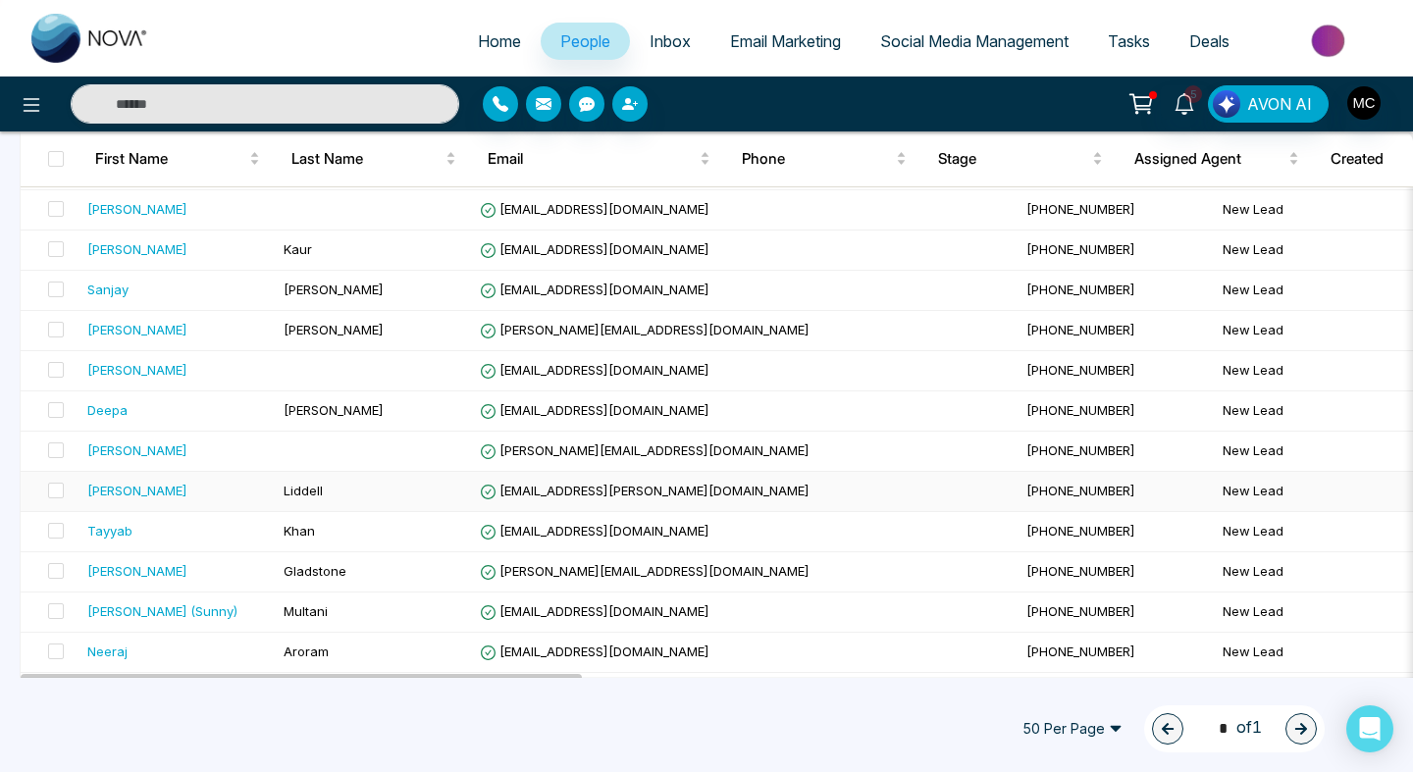
scroll to position [694, 0]
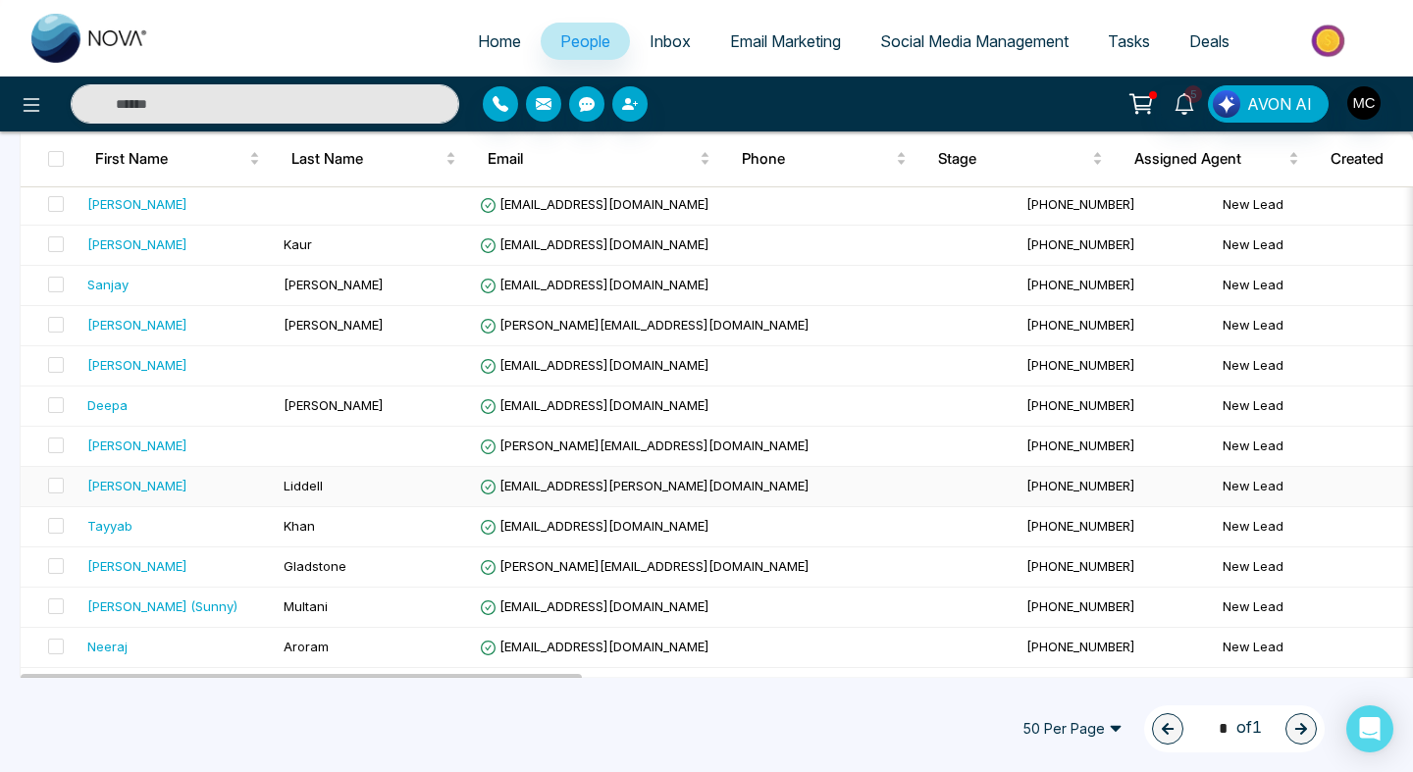
click at [627, 487] on span "[EMAIL_ADDRESS][PERSON_NAME][DOMAIN_NAME]" at bounding box center [645, 486] width 330 height 16
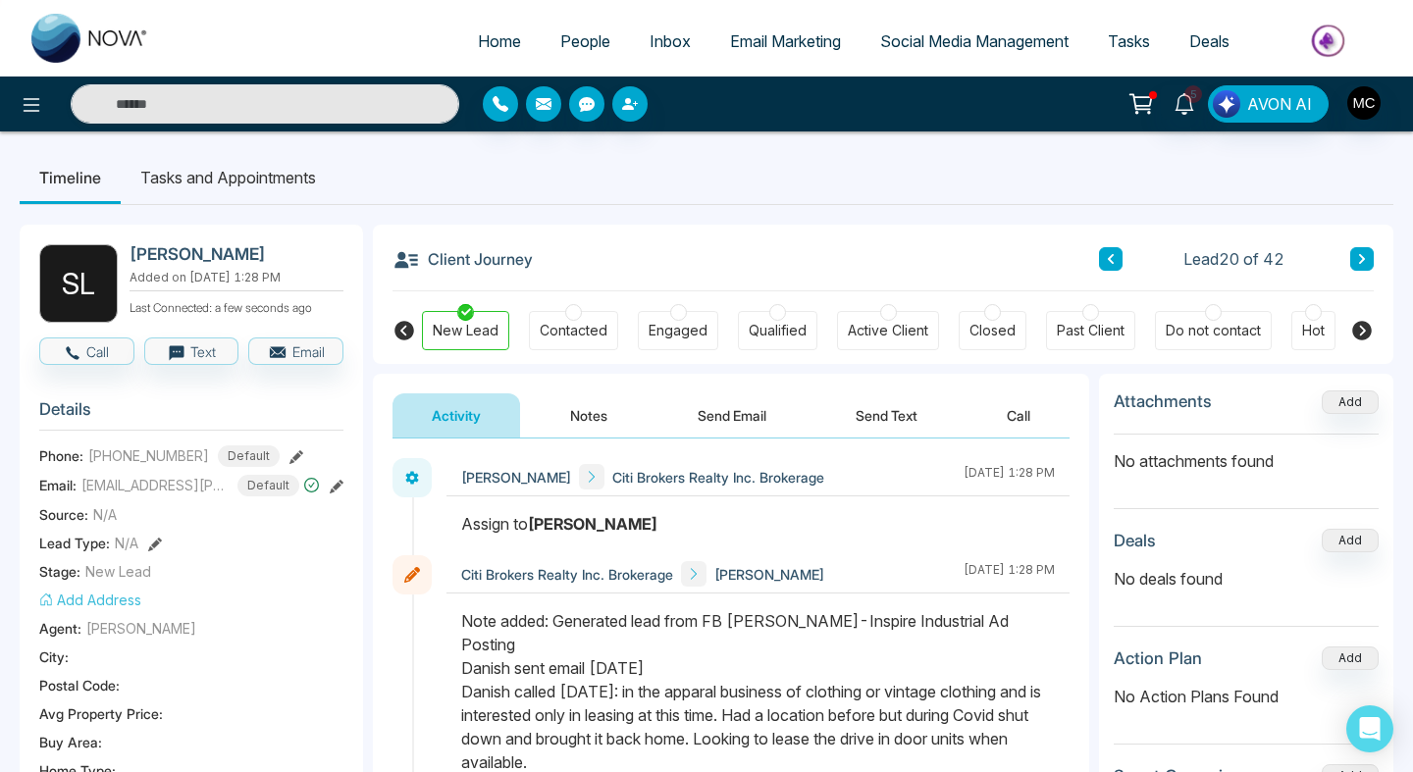
click at [289, 450] on icon at bounding box center [296, 457] width 14 height 14
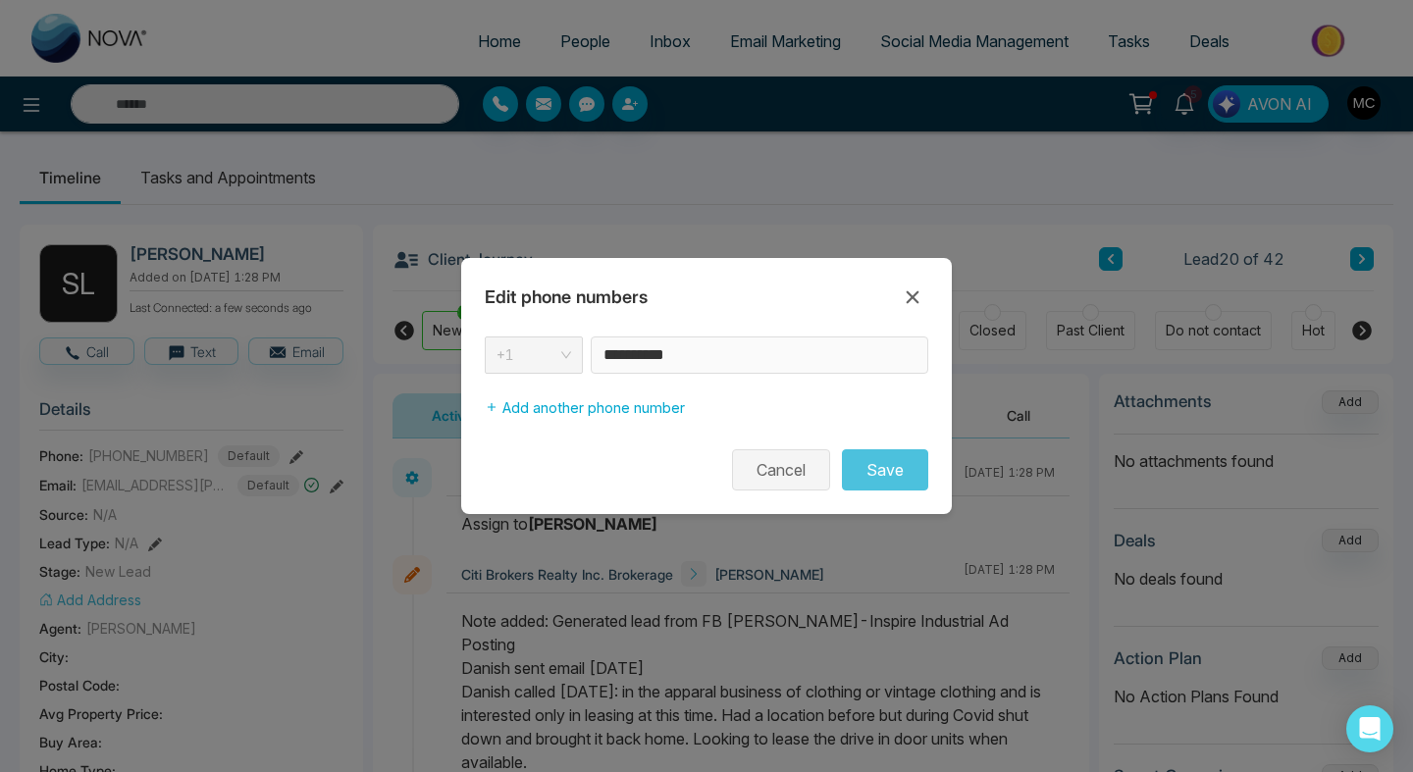
click at [770, 476] on button "Cancel" at bounding box center [781, 469] width 98 height 41
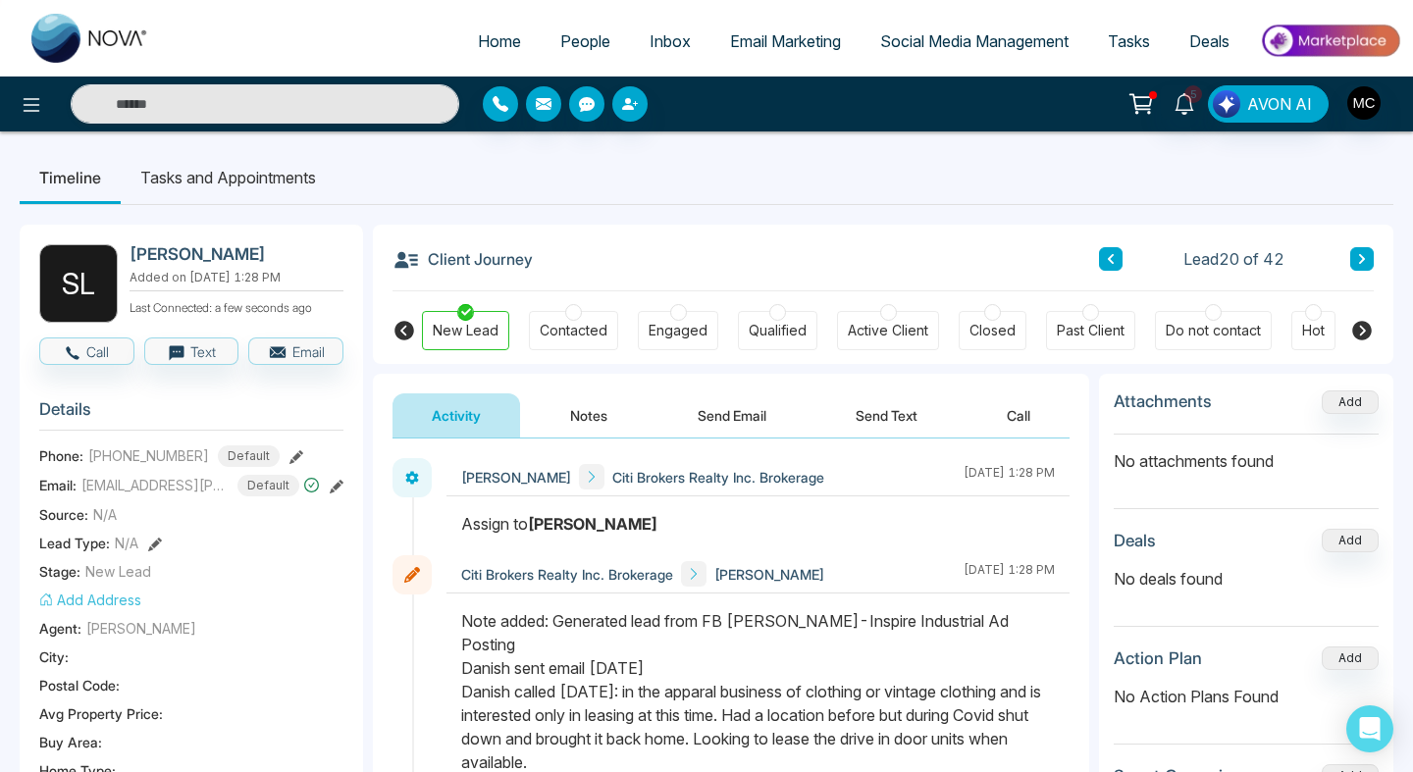
click at [561, 50] on link "People" at bounding box center [585, 41] width 89 height 37
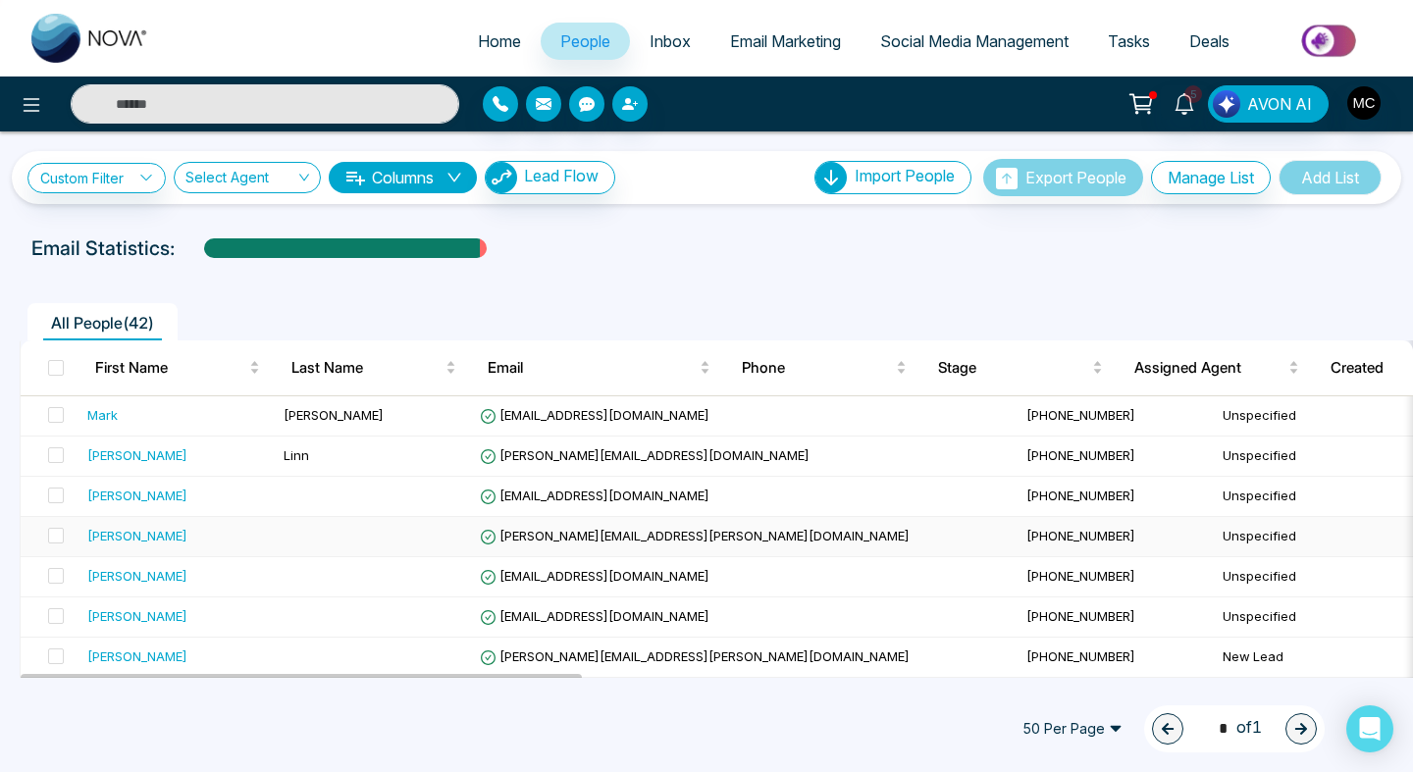
click at [289, 533] on td at bounding box center [374, 537] width 196 height 40
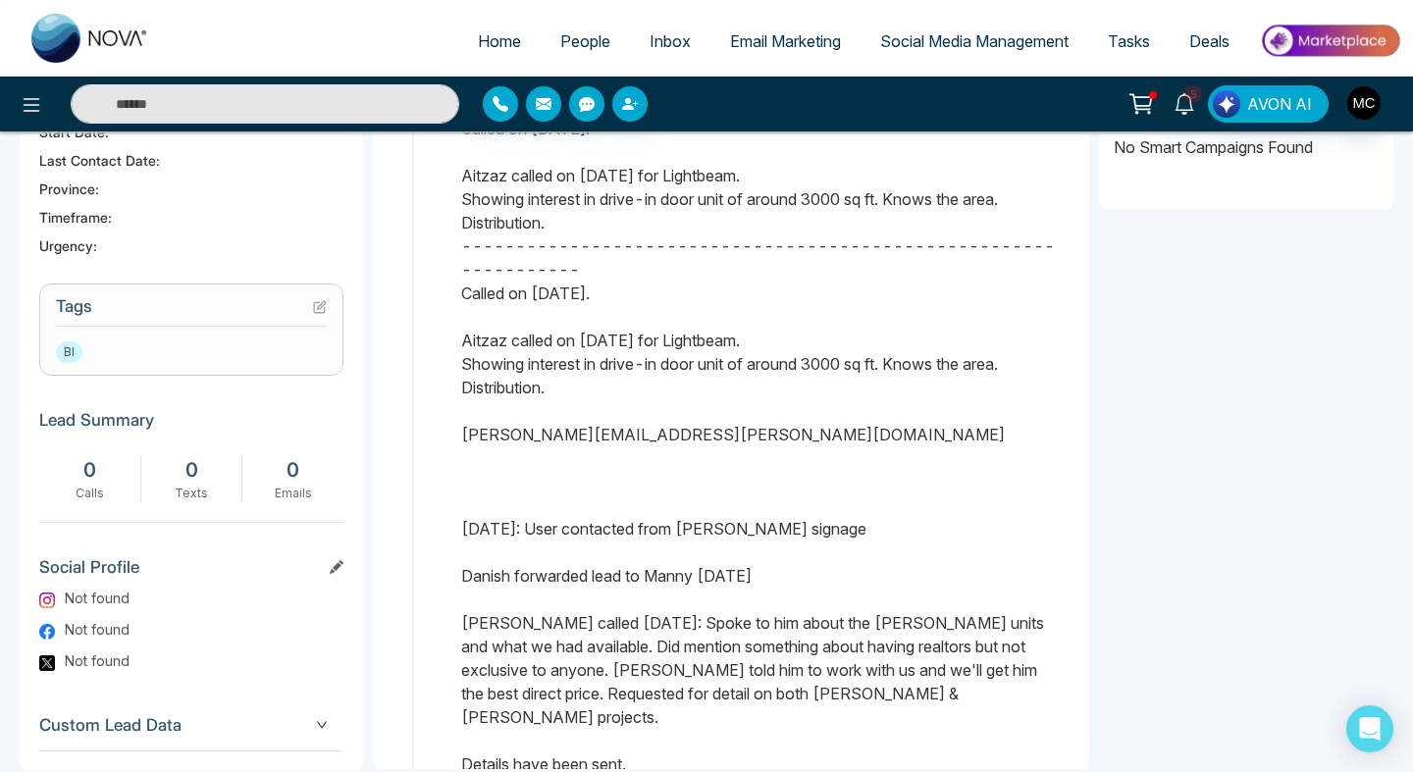
scroll to position [703, 0]
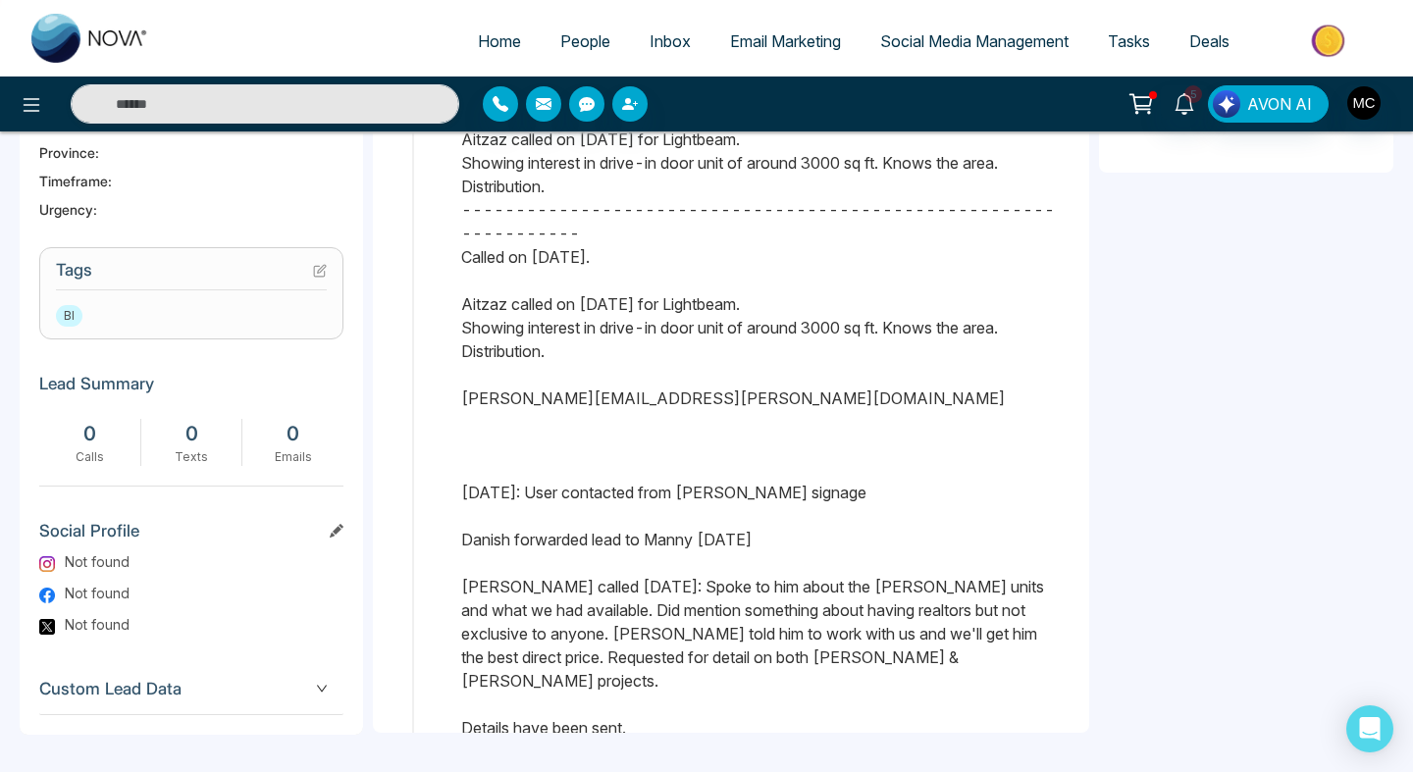
click at [961, 287] on div "Note added: Company: BTS-Phase 2 Danish called [DATE]: Client is now interested…" at bounding box center [758, 269] width 594 height 942
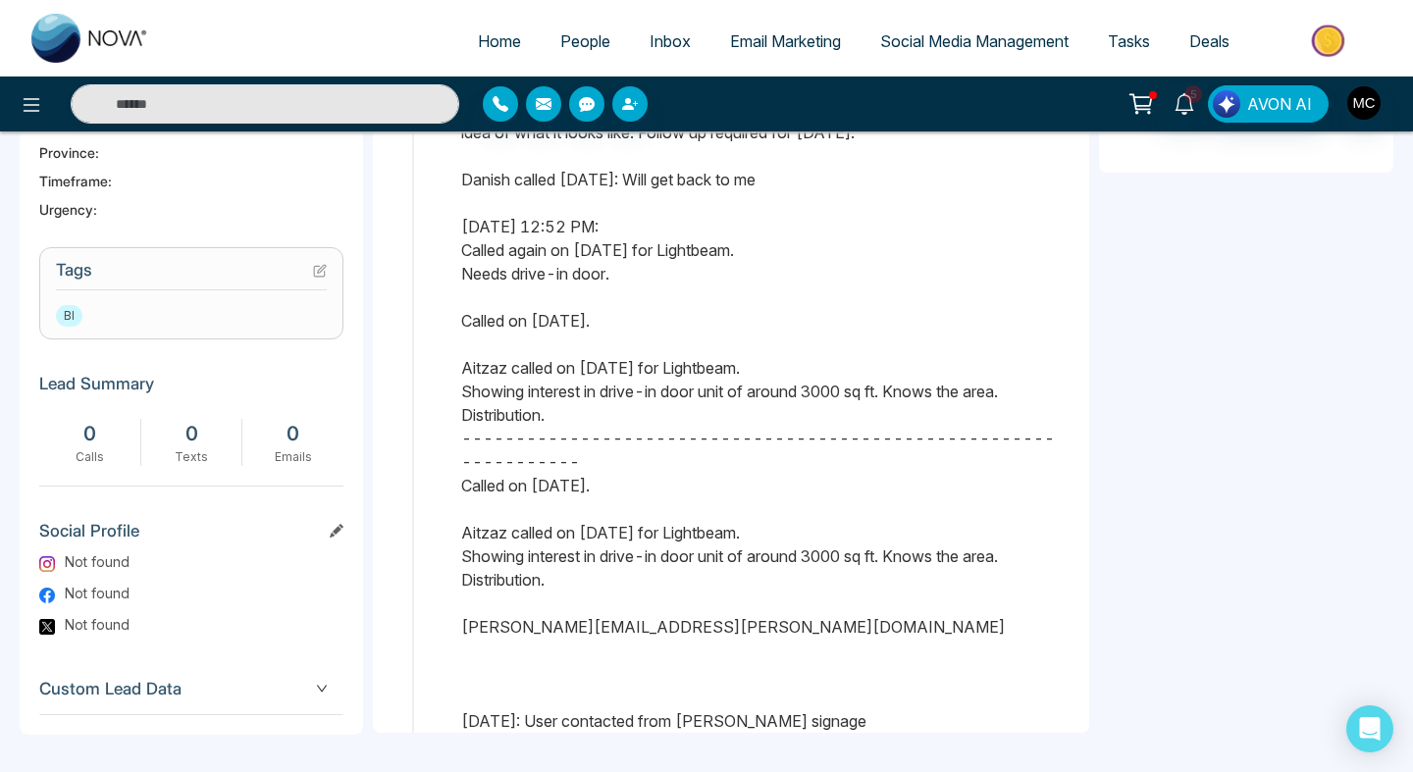
scroll to position [0, 0]
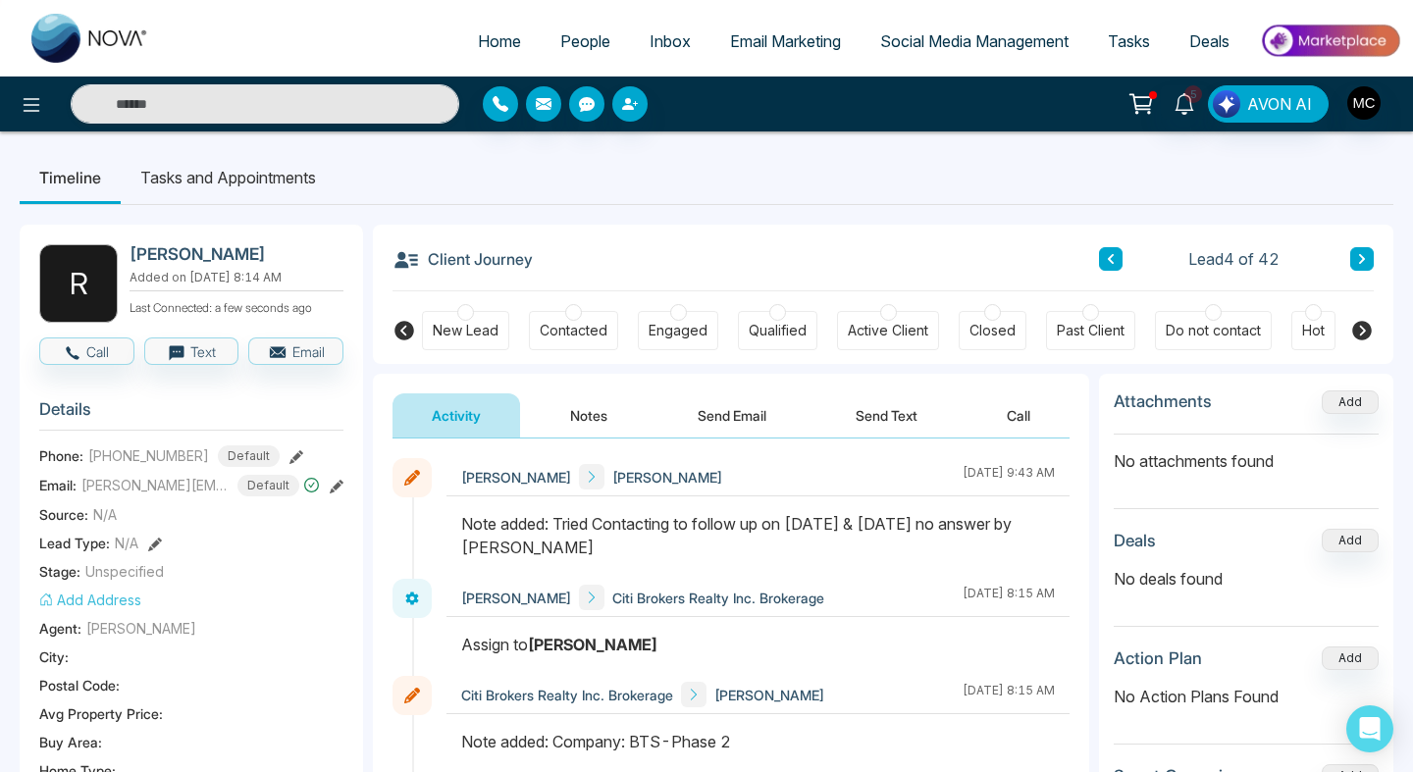
click at [470, 14] on div "Home People Inbox Email Marketing Social Media Management Tasks Deals" at bounding box center [706, 38] width 1413 height 77
click at [478, 32] on span "Home" at bounding box center [499, 41] width 43 height 20
select select "*"
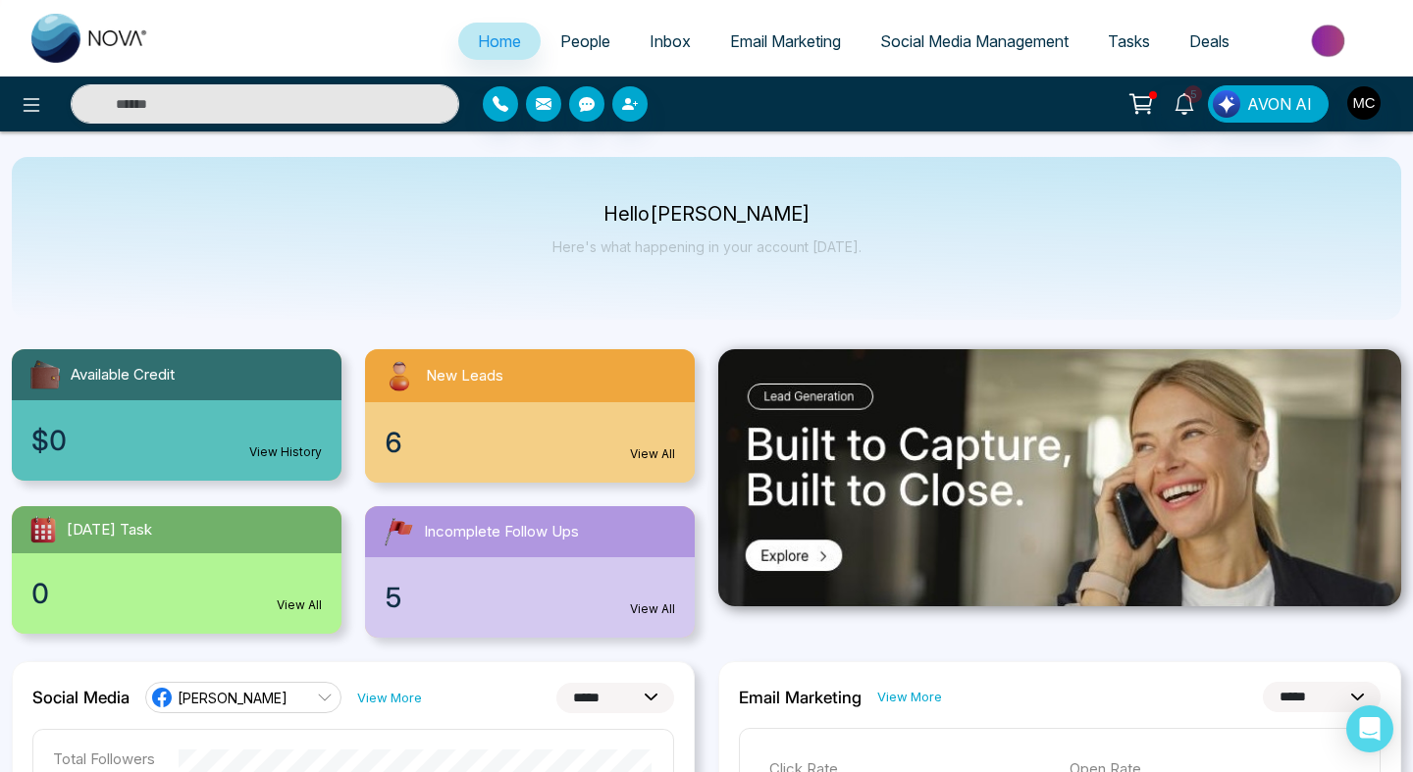
click at [589, 39] on span "People" at bounding box center [585, 41] width 50 height 20
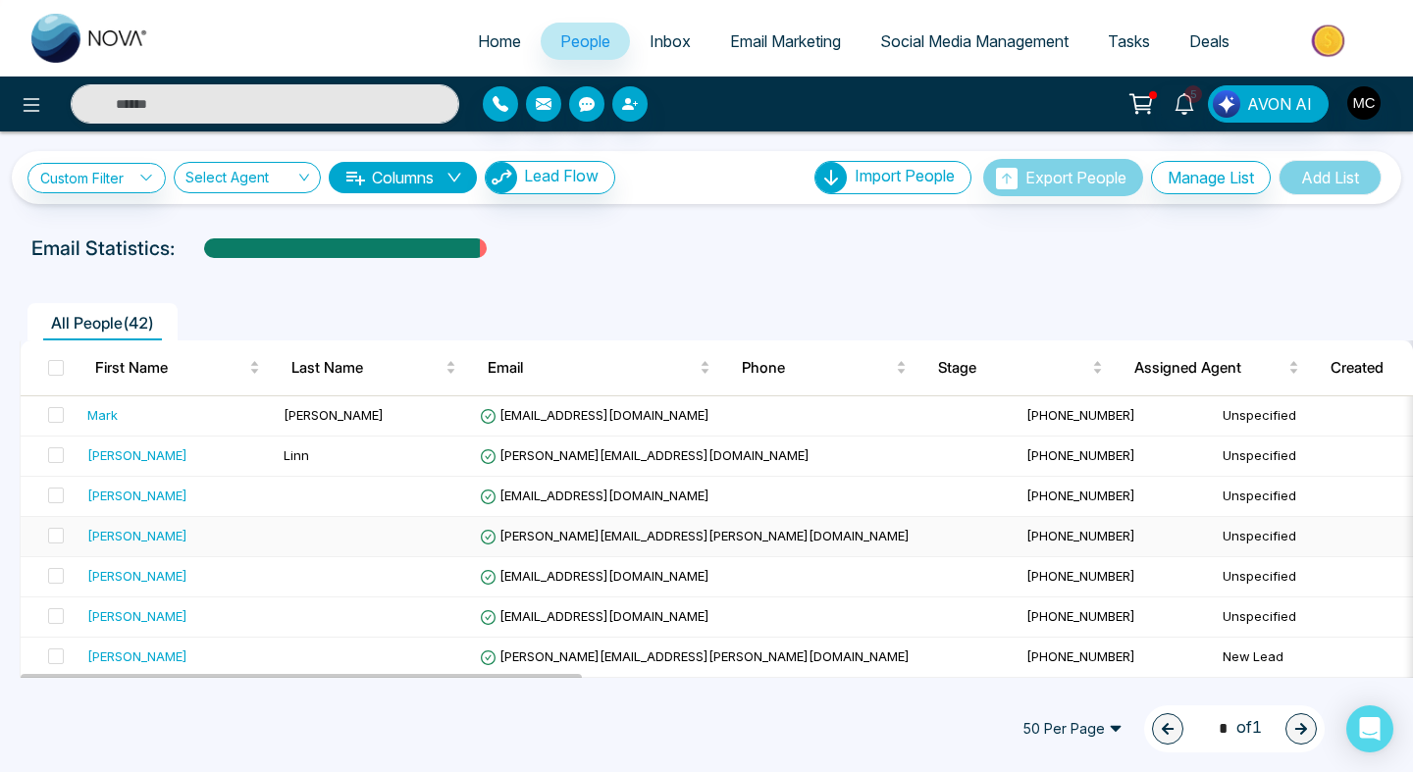
click at [195, 543] on div "[PERSON_NAME]" at bounding box center [177, 536] width 181 height 20
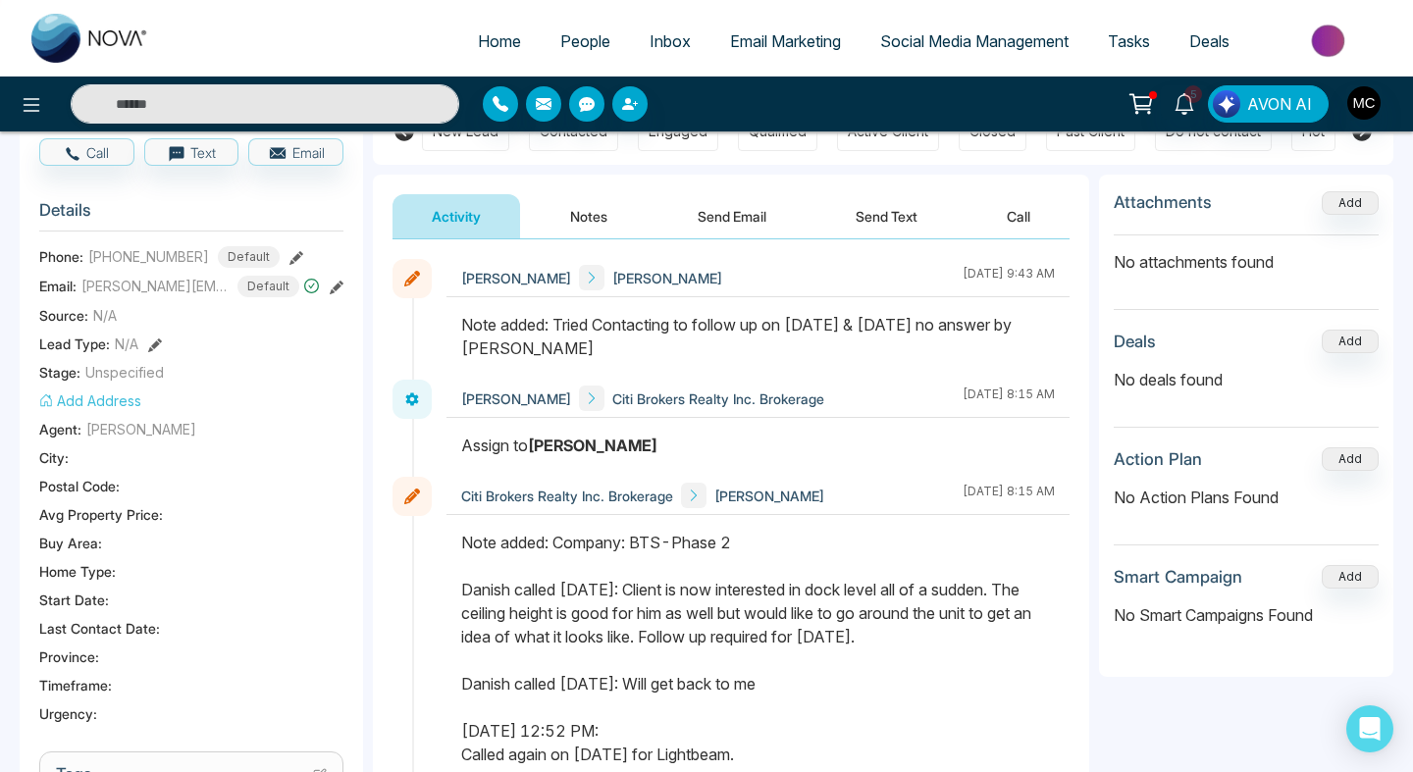
scroll to position [198, 0]
click at [408, 287] on icon at bounding box center [412, 280] width 16 height 16
click at [409, 394] on icon at bounding box center [411, 400] width 13 height 13
click at [523, 286] on span "[PERSON_NAME]" at bounding box center [516, 279] width 110 height 21
click at [579, 285] on span at bounding box center [592, 279] width 26 height 26
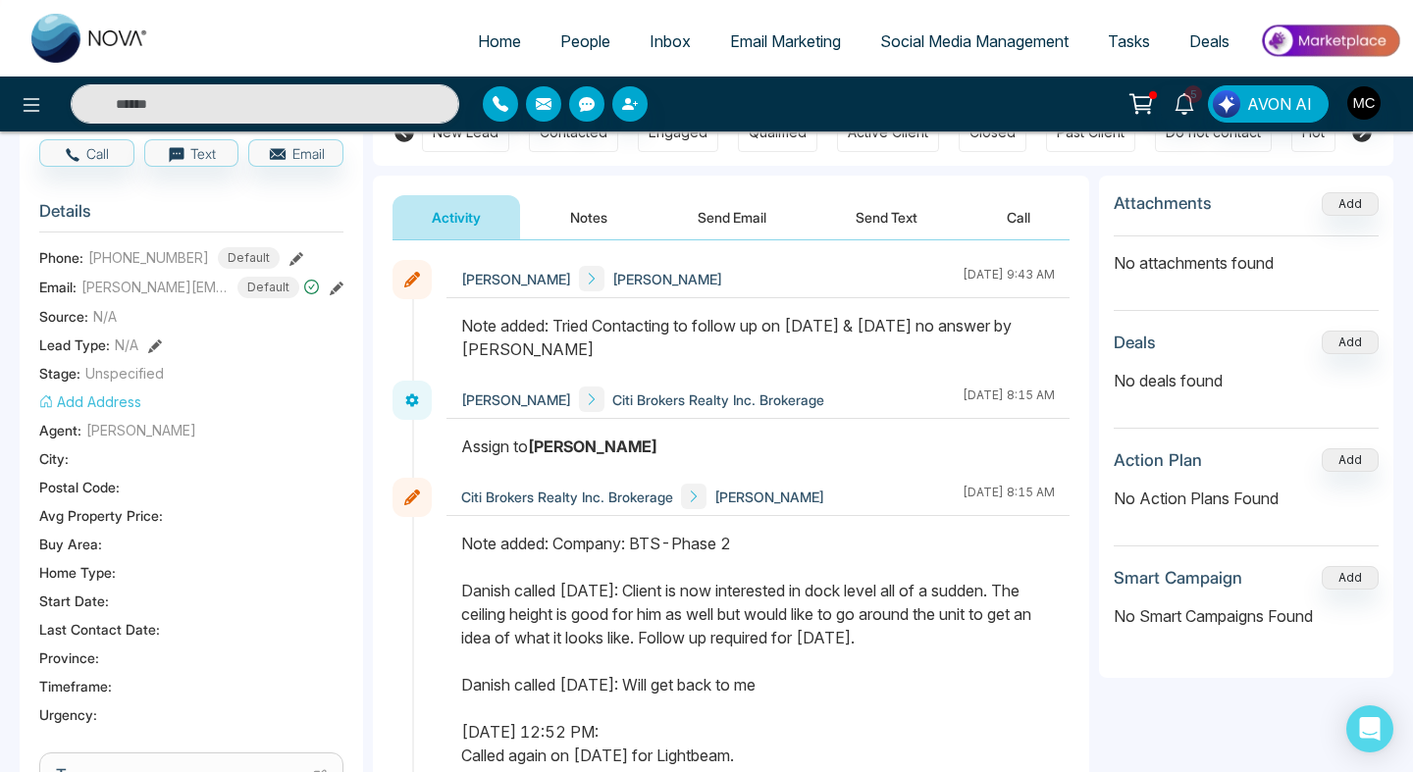
click at [581, 282] on div "[PERSON_NAME] [PERSON_NAME]" at bounding box center [591, 279] width 261 height 26
click at [579, 280] on span at bounding box center [592, 279] width 26 height 26
click at [958, 345] on div at bounding box center [757, 347] width 623 height 67
click at [601, 207] on button "Notes" at bounding box center [589, 217] width 116 height 44
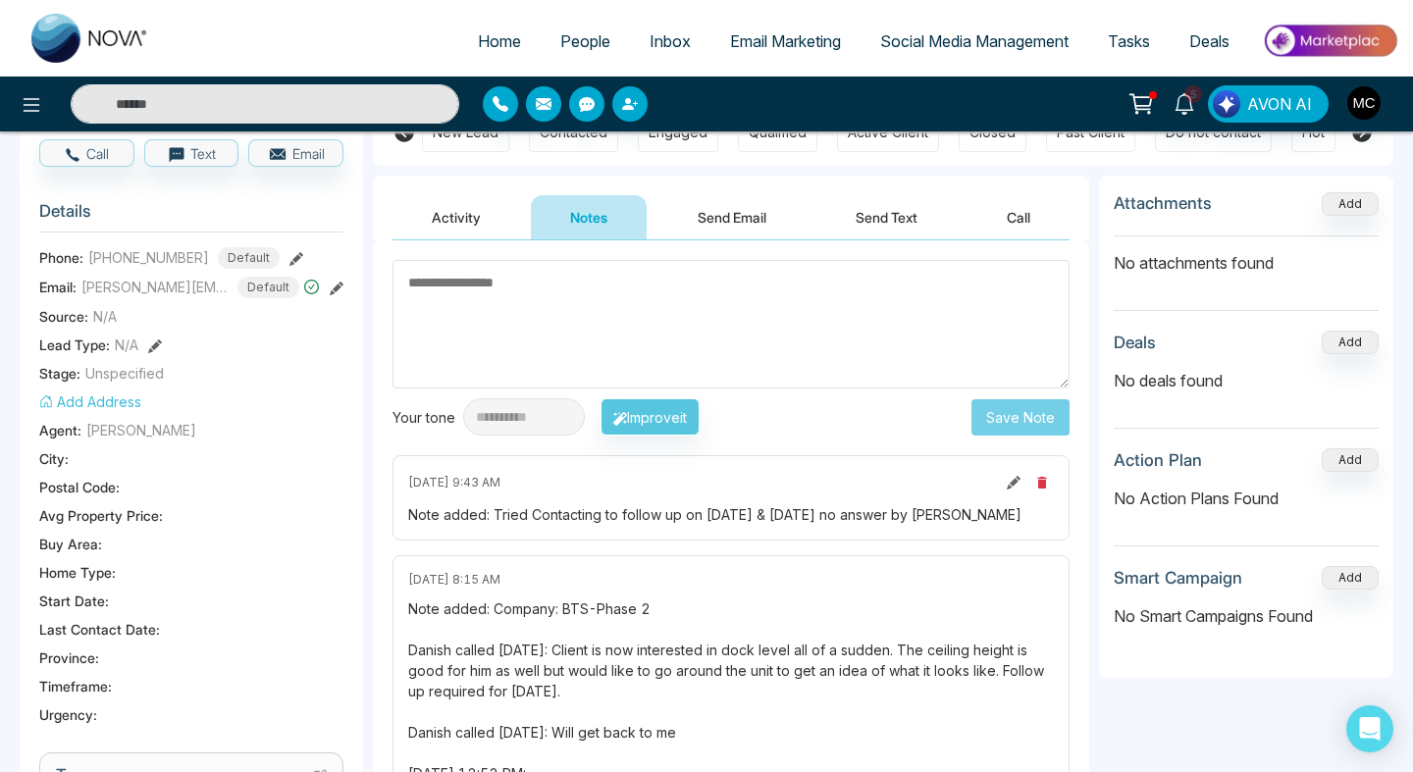
click at [1018, 484] on icon at bounding box center [1014, 483] width 14 height 14
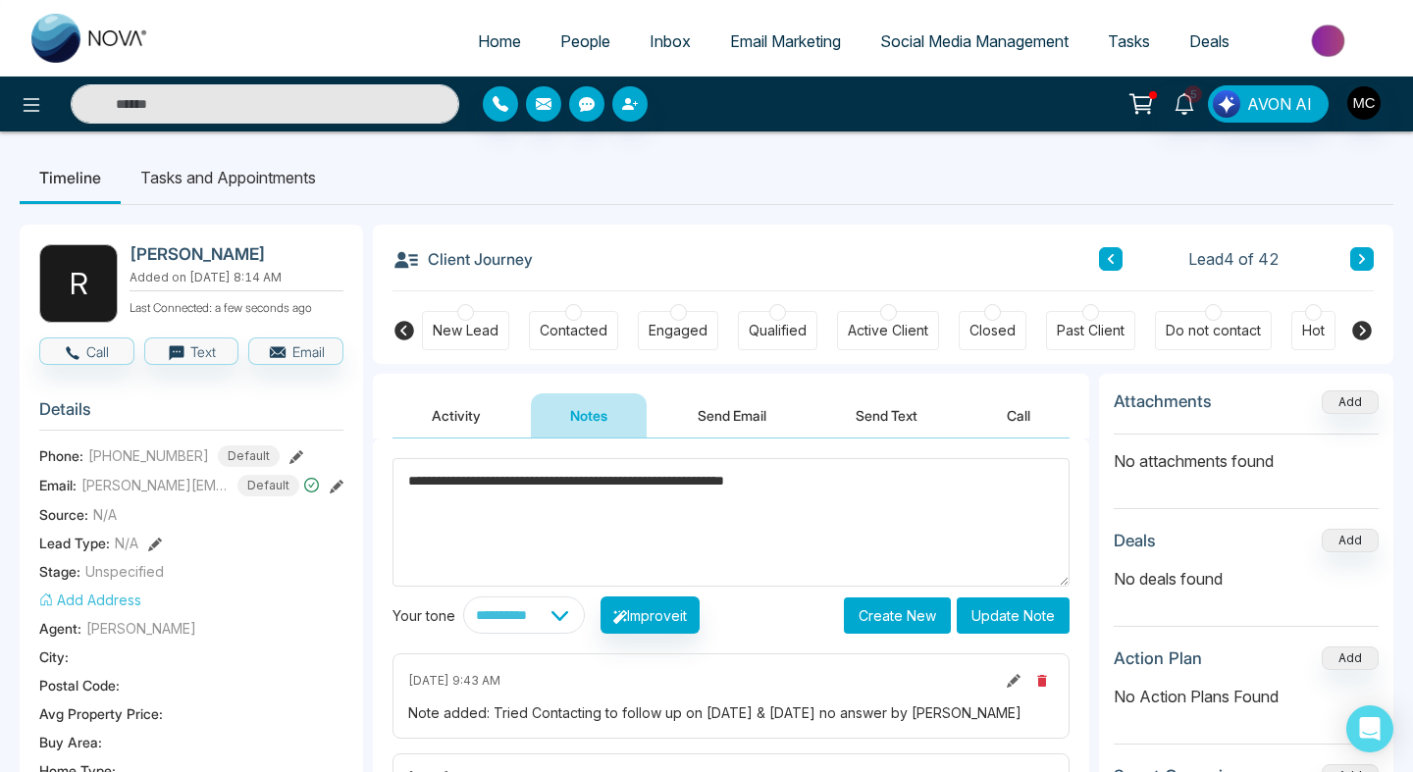
click at [706, 483] on textarea "**********" at bounding box center [730, 522] width 677 height 129
type textarea "**********"
click at [1040, 613] on button "Update Note" at bounding box center [1013, 615] width 113 height 36
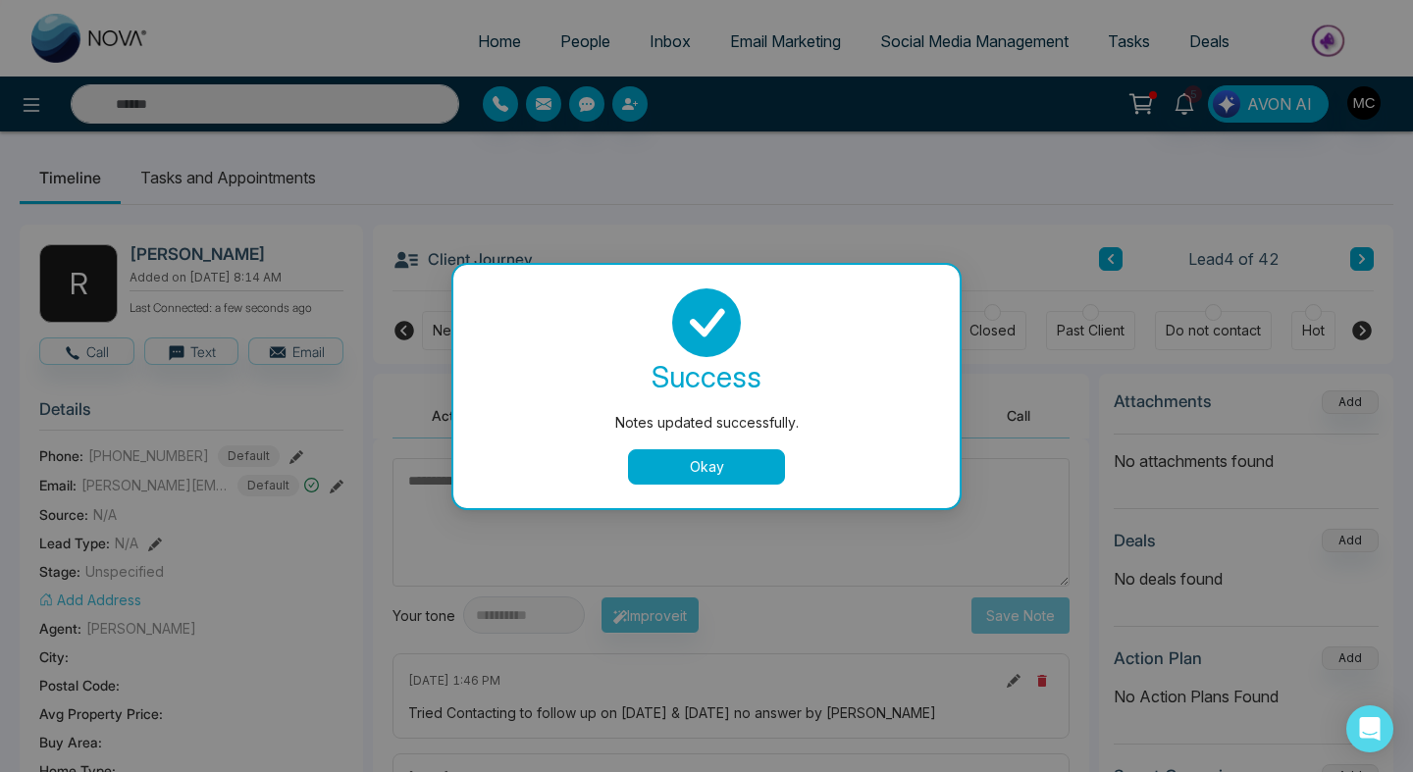
click at [754, 442] on div "success Notes updated successfully. Okay" at bounding box center [706, 386] width 459 height 196
click at [734, 480] on button "Okay" at bounding box center [706, 466] width 157 height 35
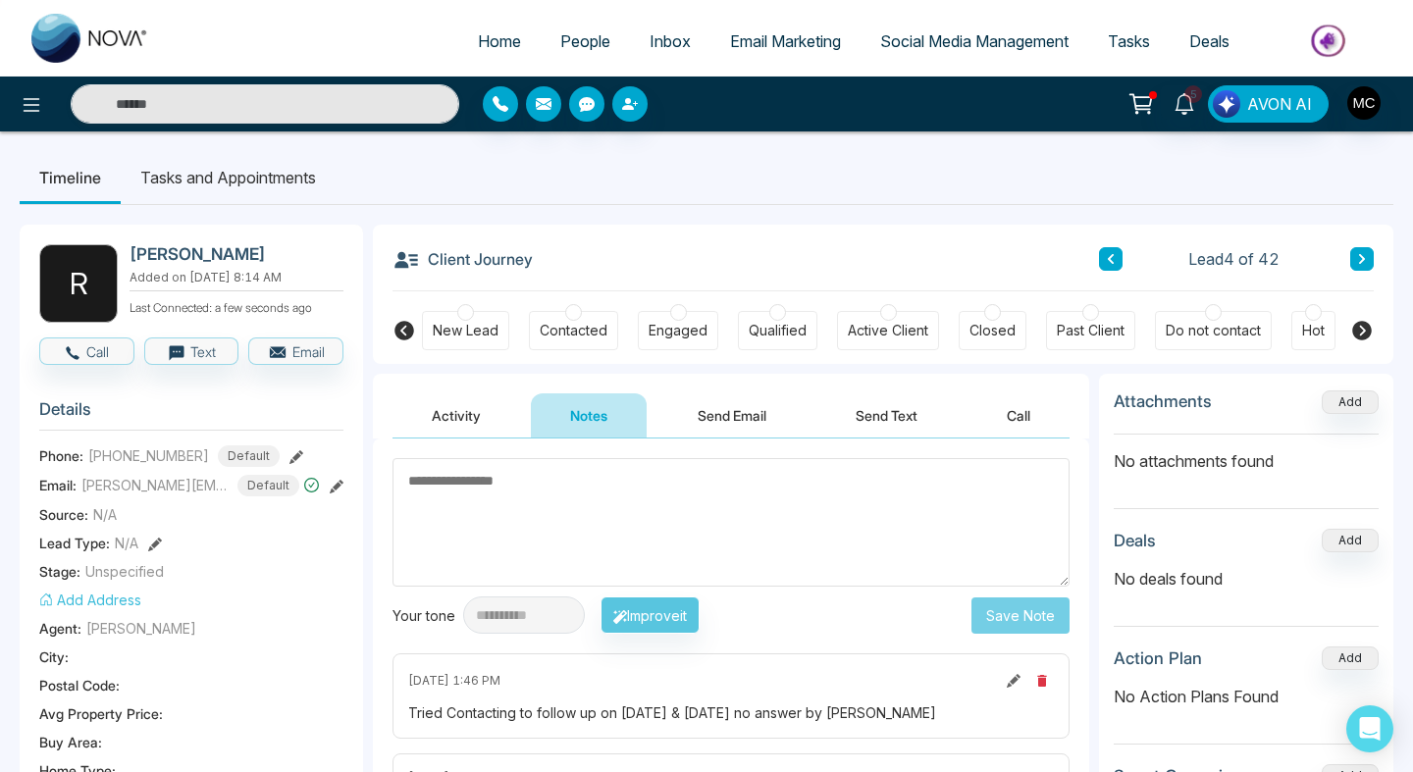
click at [493, 38] on span "Home" at bounding box center [499, 41] width 43 height 20
select select "*"
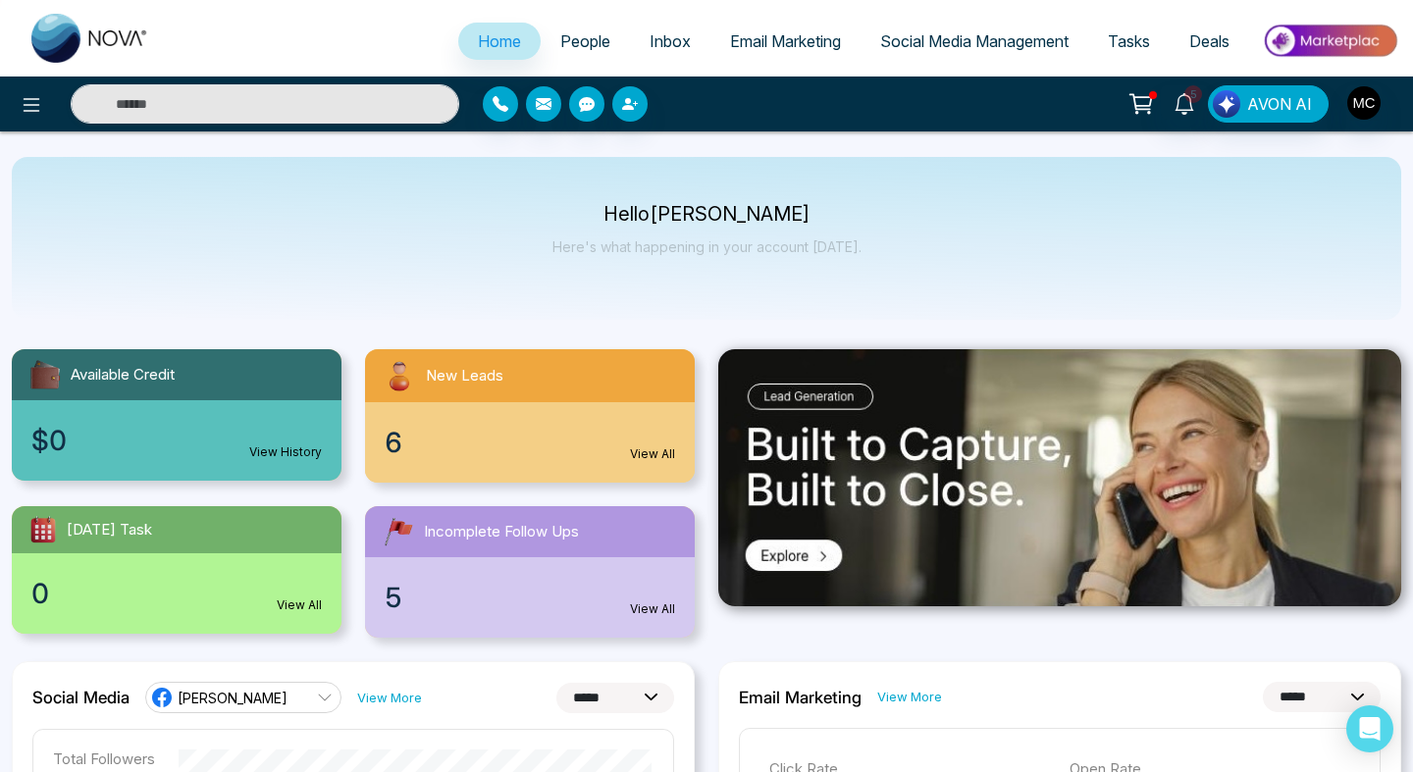
click at [579, 42] on span "People" at bounding box center [585, 41] width 50 height 20
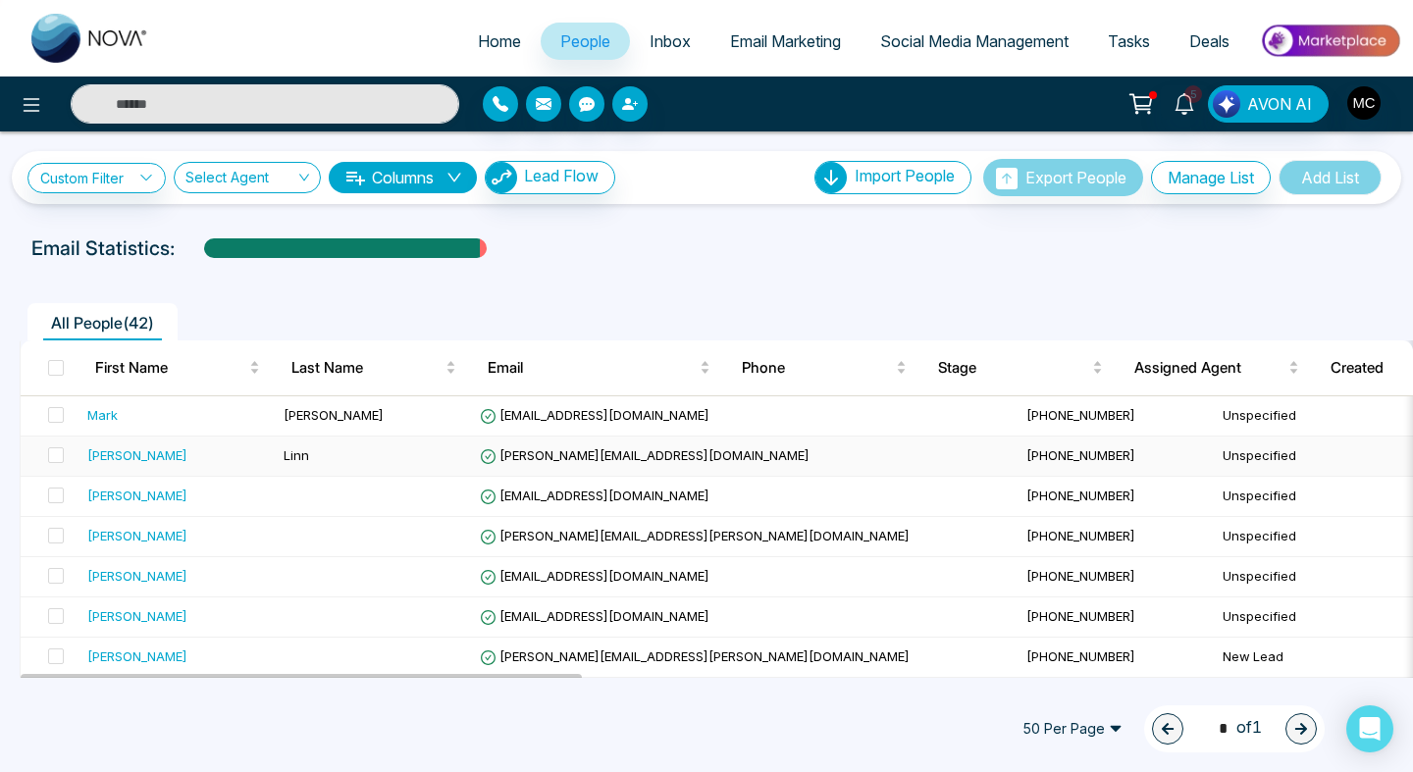
click at [119, 446] on div "[PERSON_NAME]" at bounding box center [137, 455] width 100 height 20
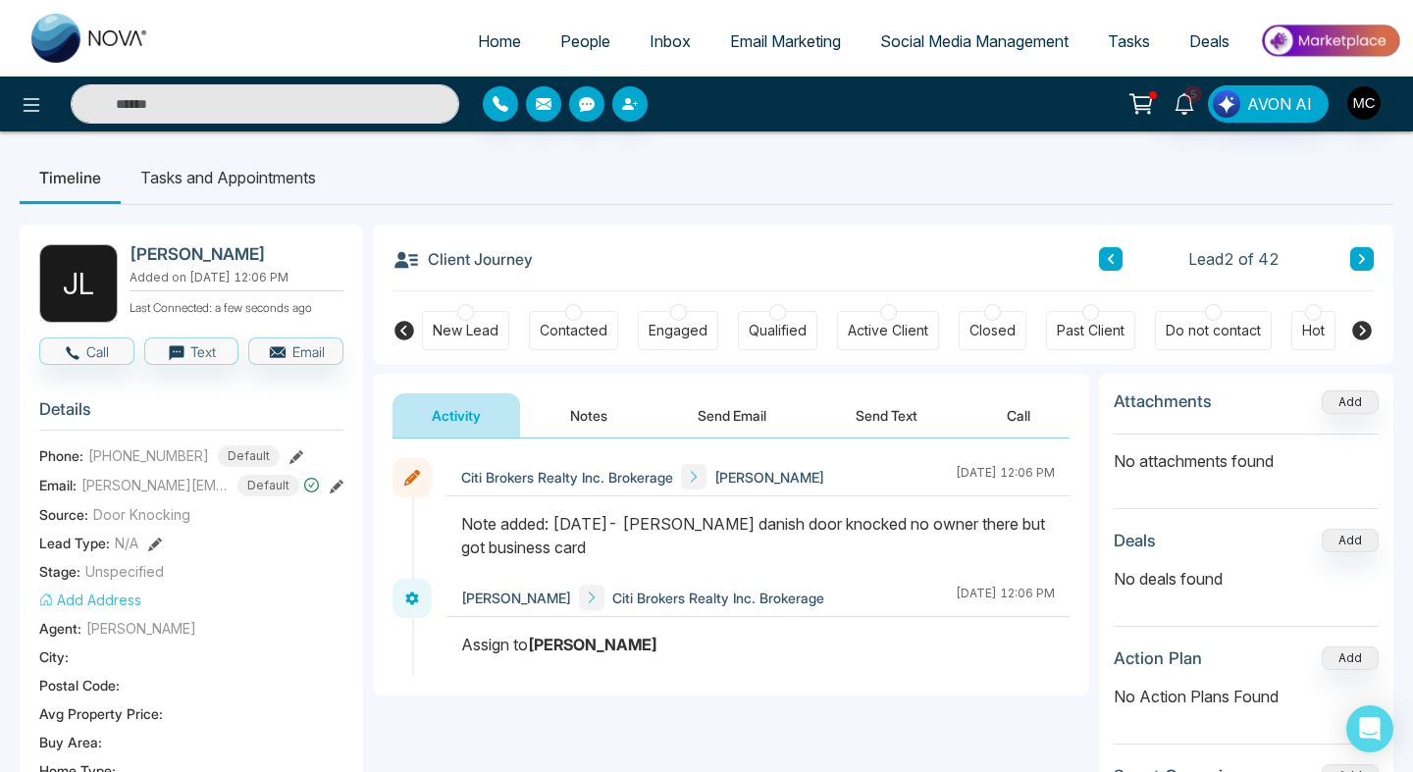
click at [568, 41] on span "People" at bounding box center [585, 41] width 50 height 20
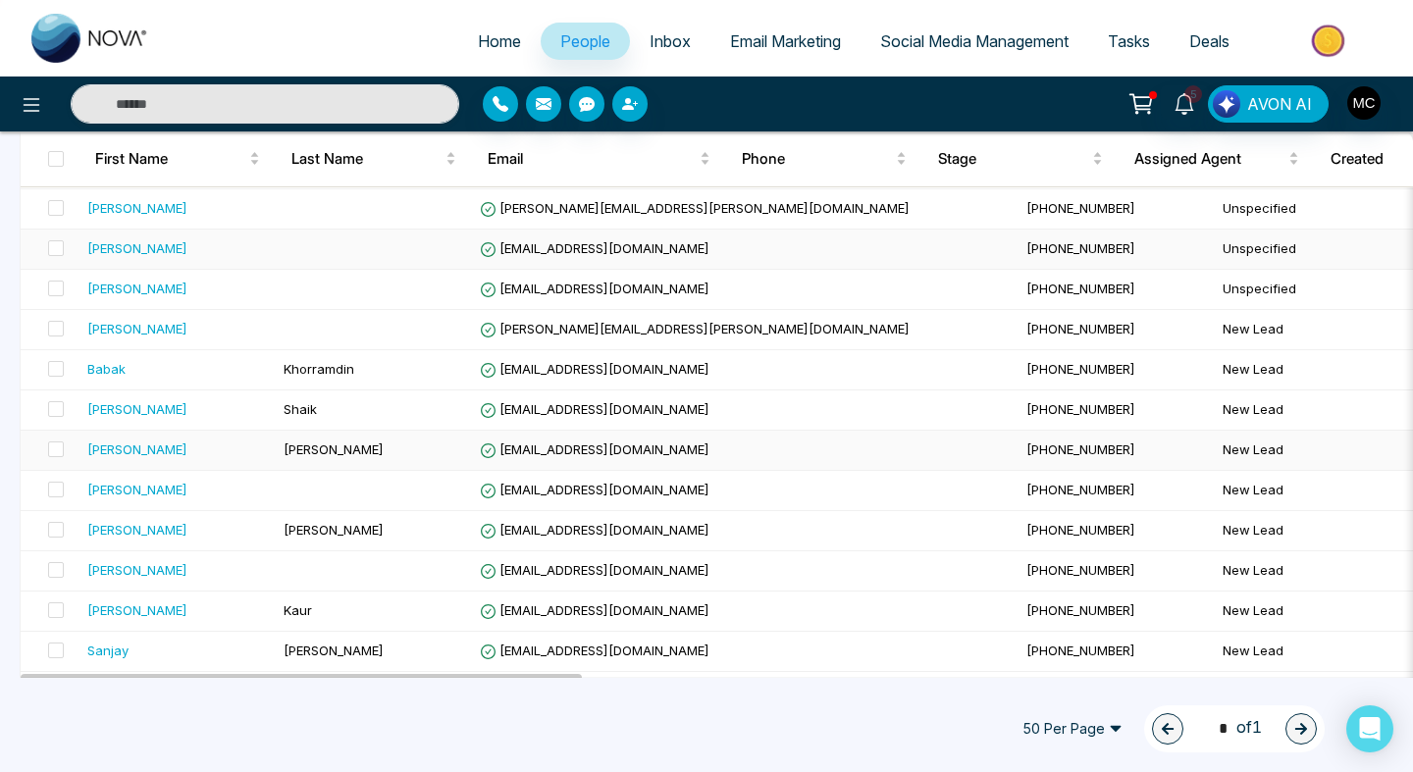
scroll to position [330, 0]
click at [1182, 90] on link "5" at bounding box center [1184, 102] width 47 height 34
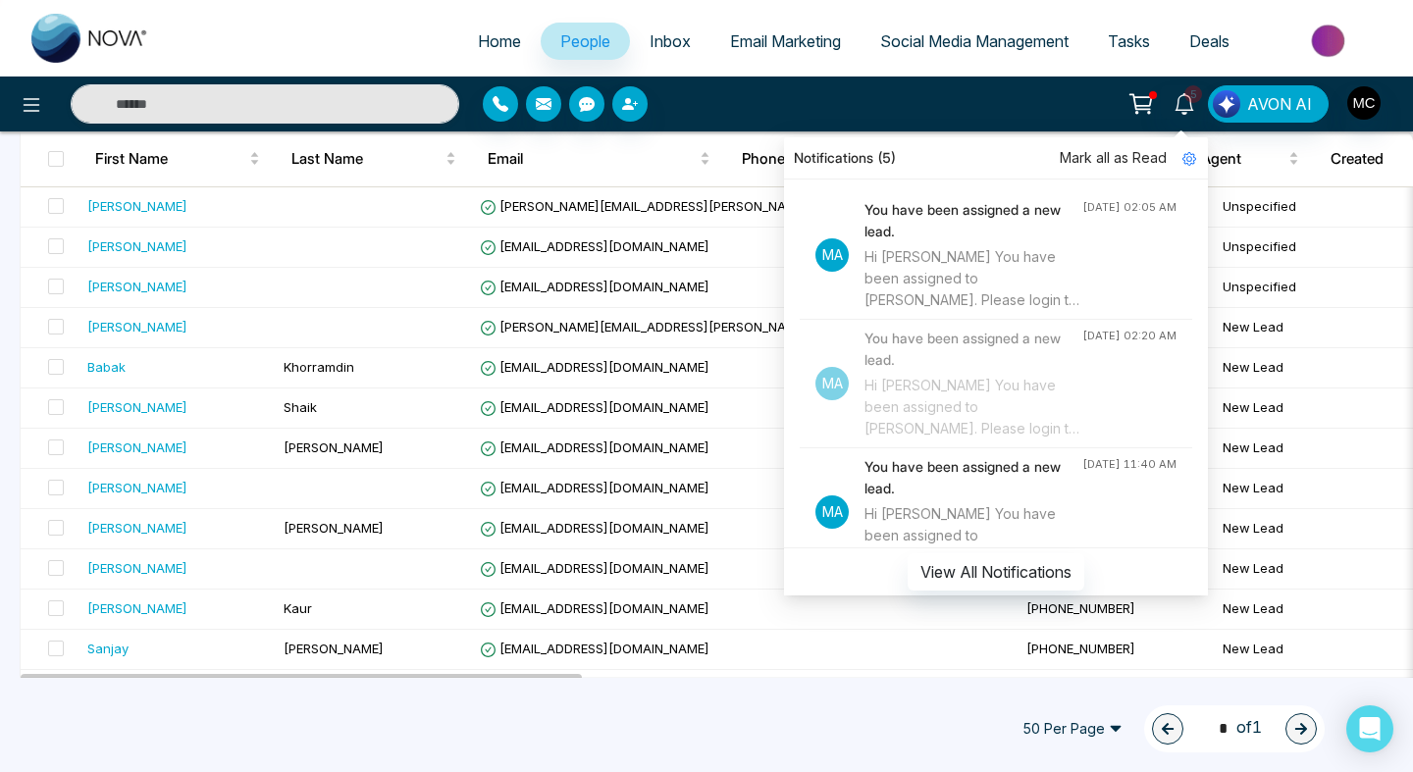
click at [1035, 253] on div "Hi [PERSON_NAME] You have been assigned to [PERSON_NAME]. Please login to NOVAC…" at bounding box center [973, 278] width 218 height 65
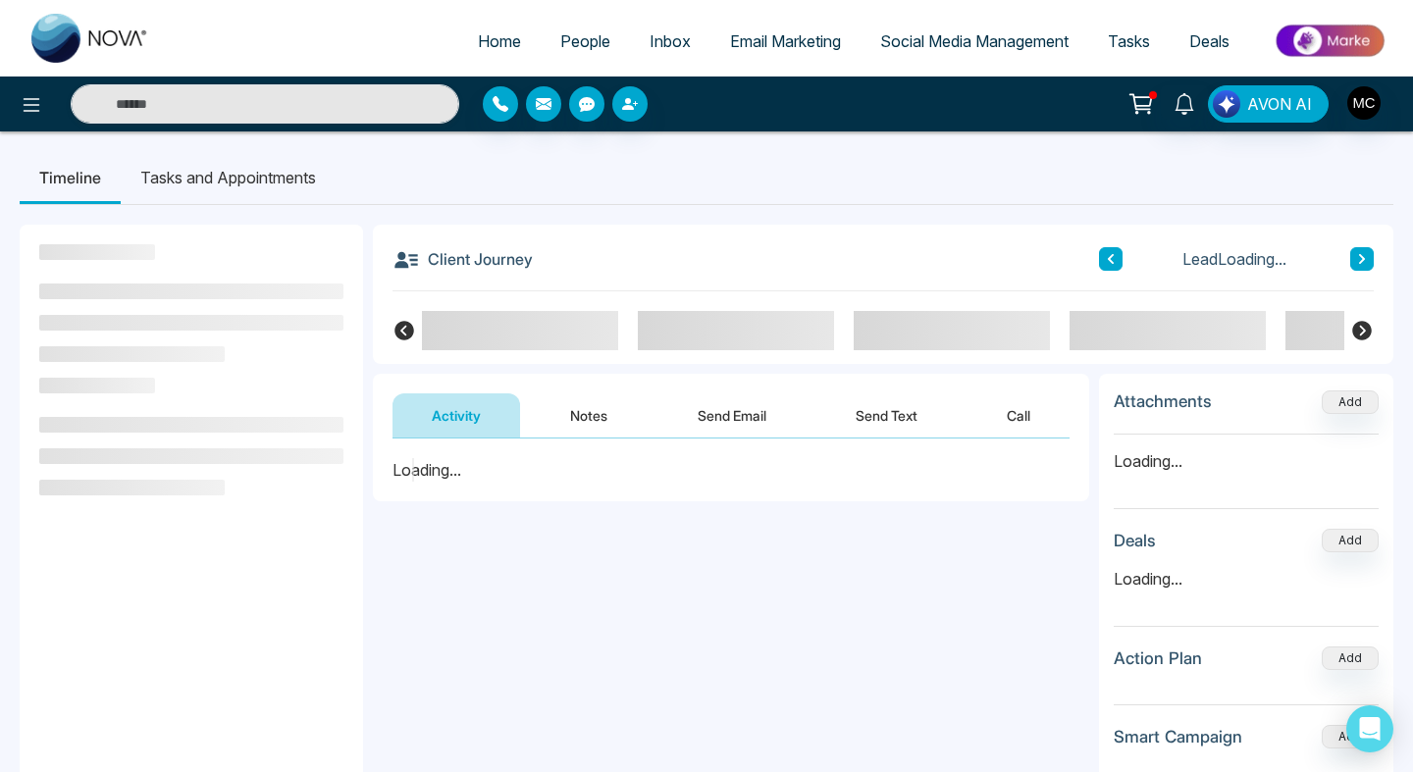
click at [1152, 107] on icon at bounding box center [1140, 103] width 27 height 27
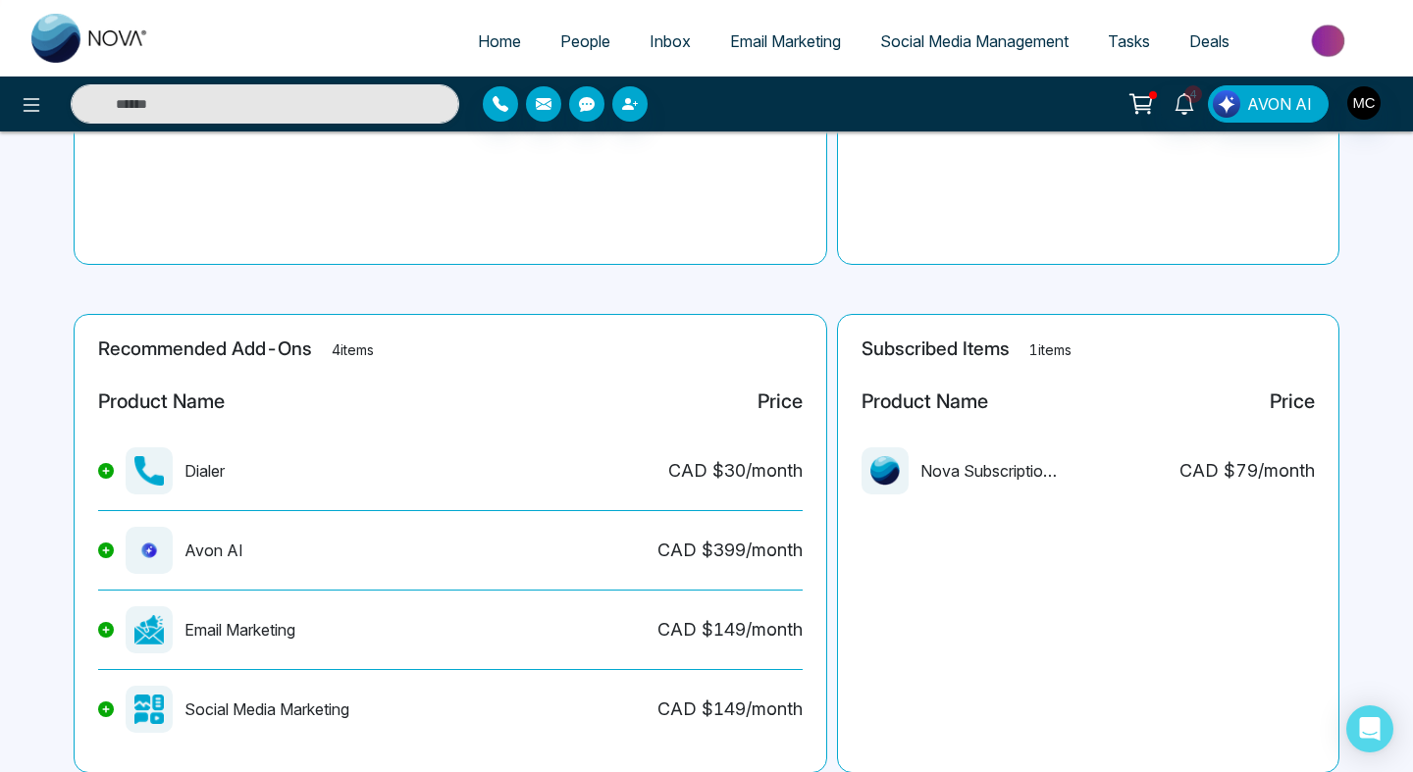
scroll to position [347, 0]
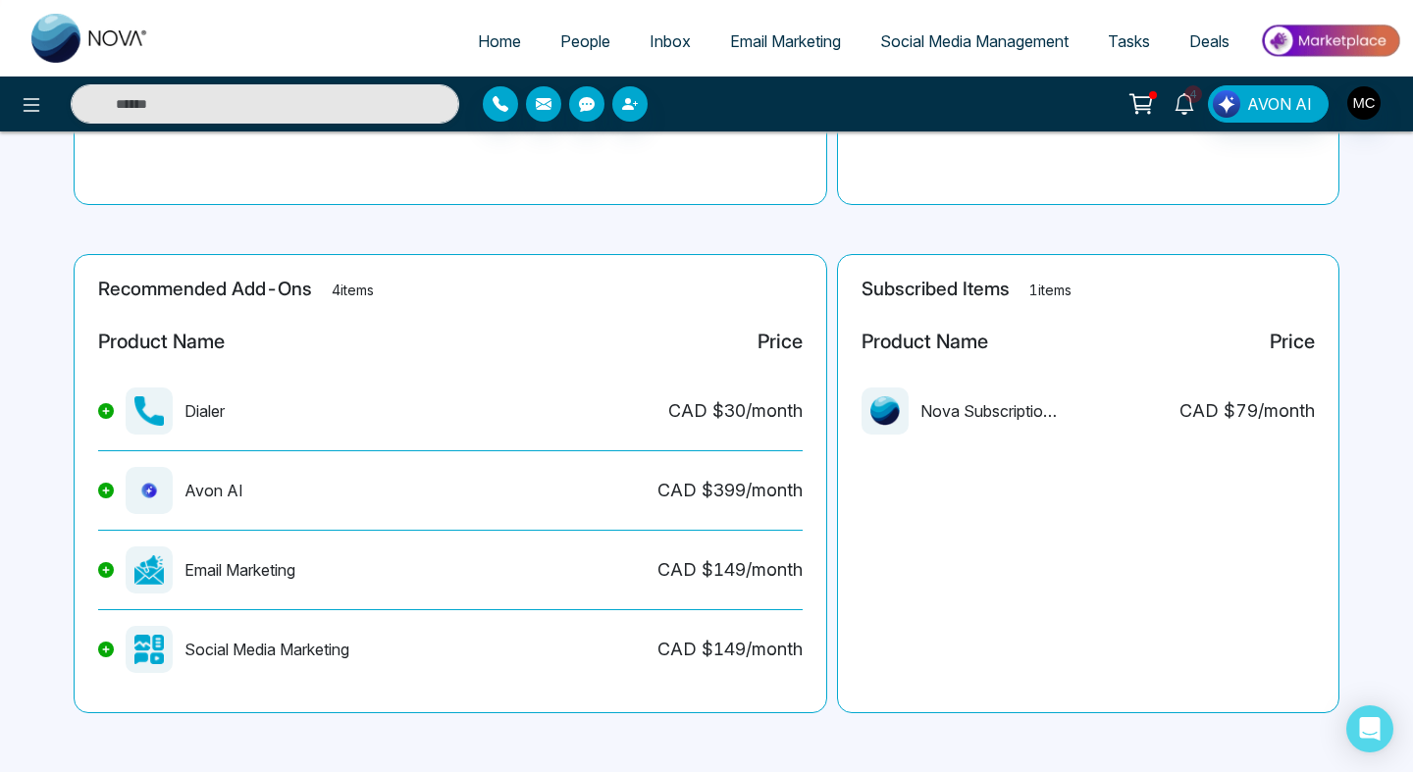
click at [1181, 108] on icon at bounding box center [1184, 104] width 22 height 22
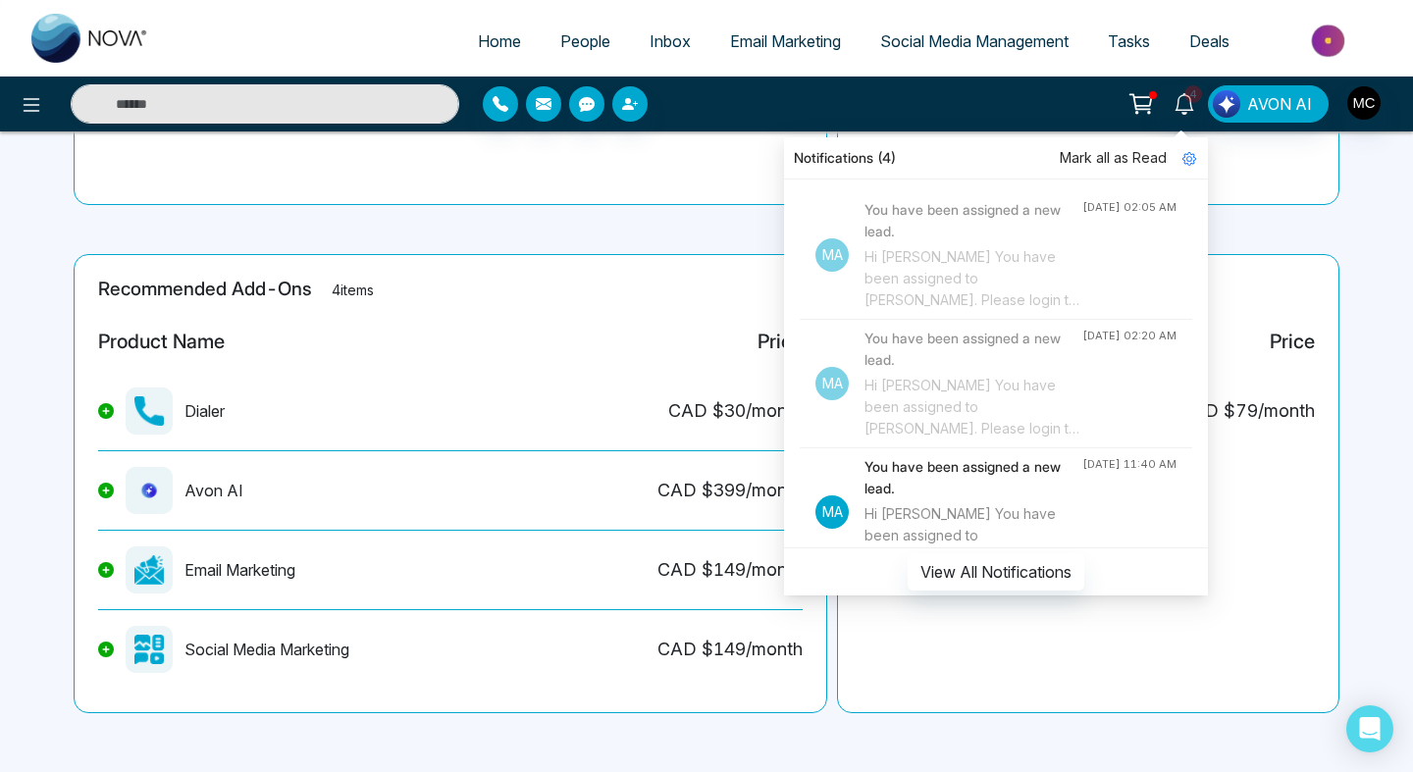
click at [1206, 33] on span "Deals" at bounding box center [1209, 41] width 40 height 20
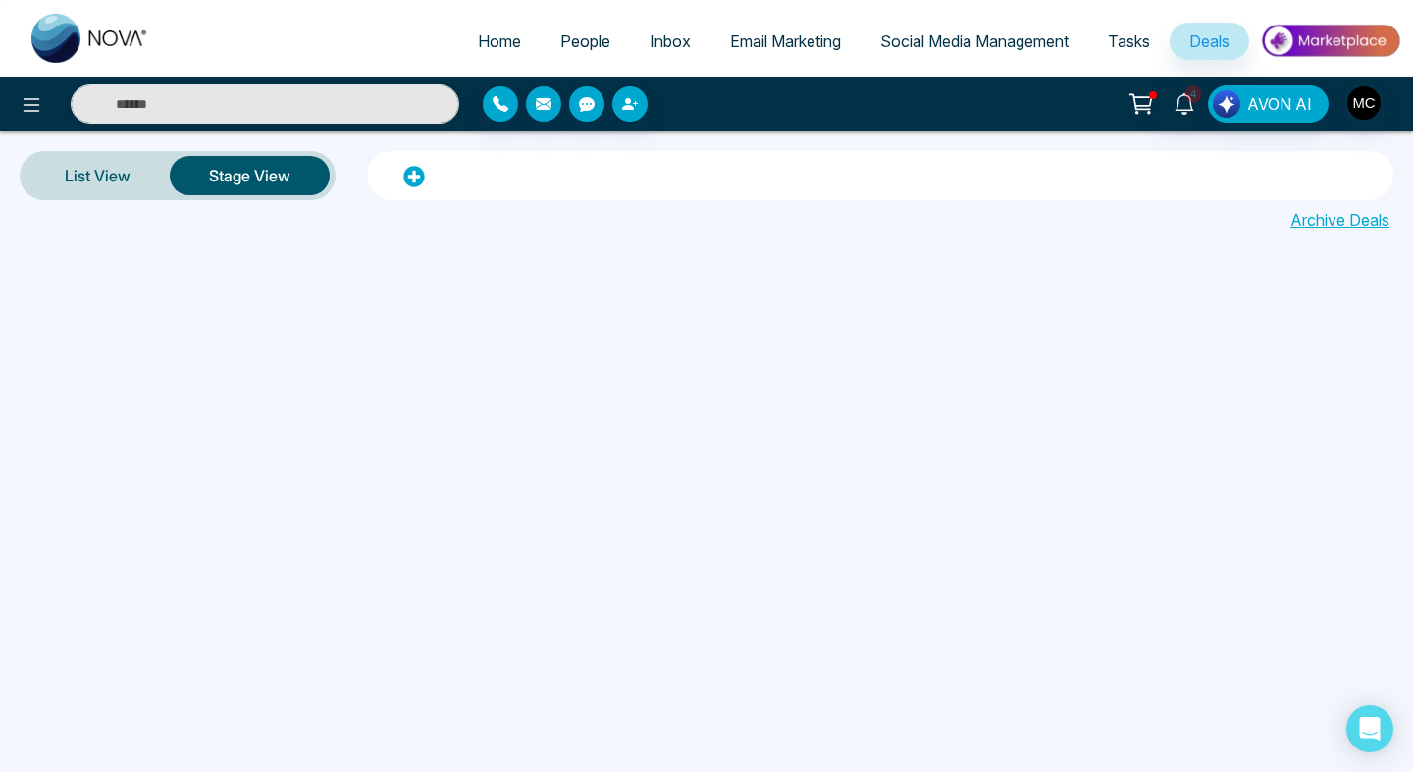
click at [503, 41] on span "Home" at bounding box center [499, 41] width 43 height 20
select select "*"
